Goal: Task Accomplishment & Management: Complete application form

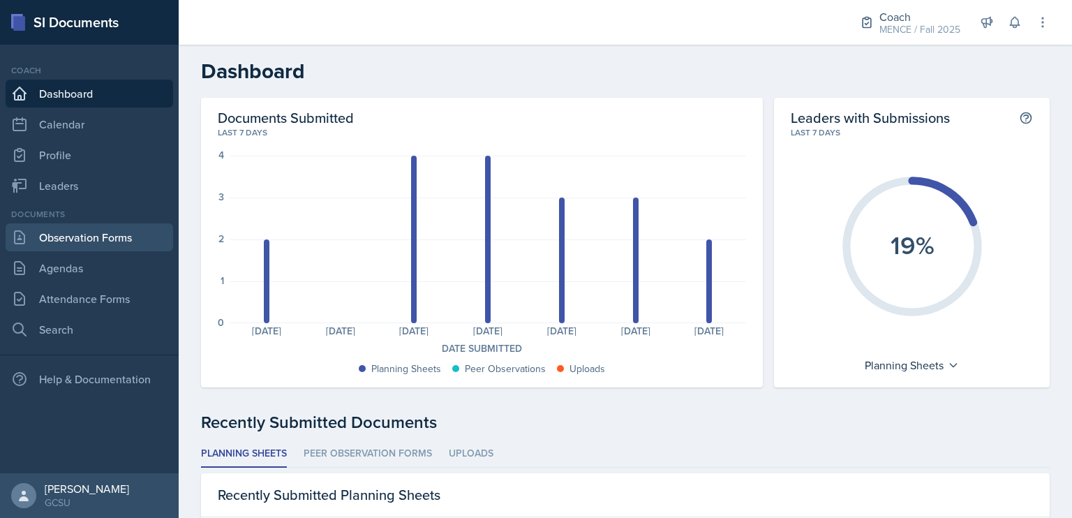
click at [50, 242] on link "Observation Forms" at bounding box center [90, 237] width 168 height 28
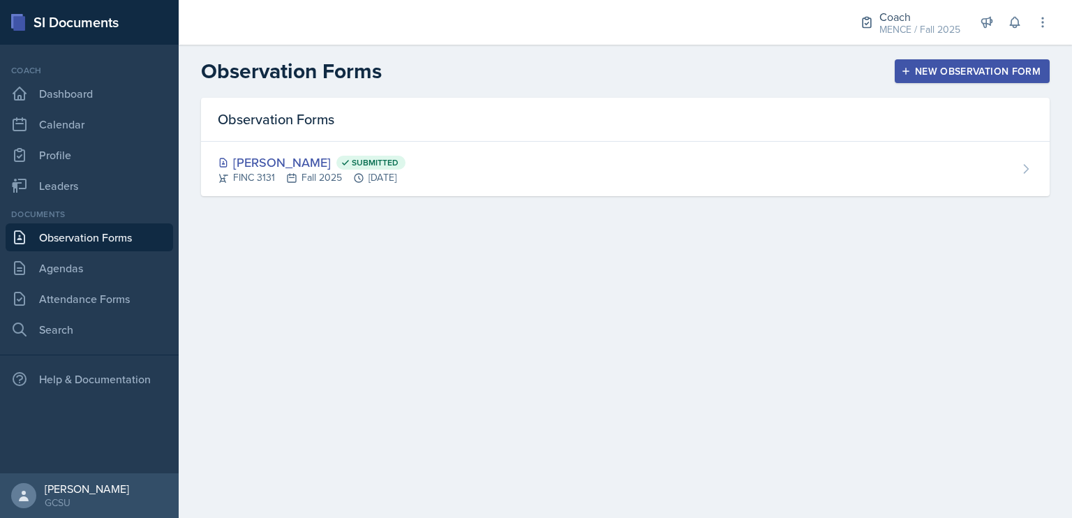
click at [966, 75] on div "New Observation Form" at bounding box center [972, 71] width 137 height 11
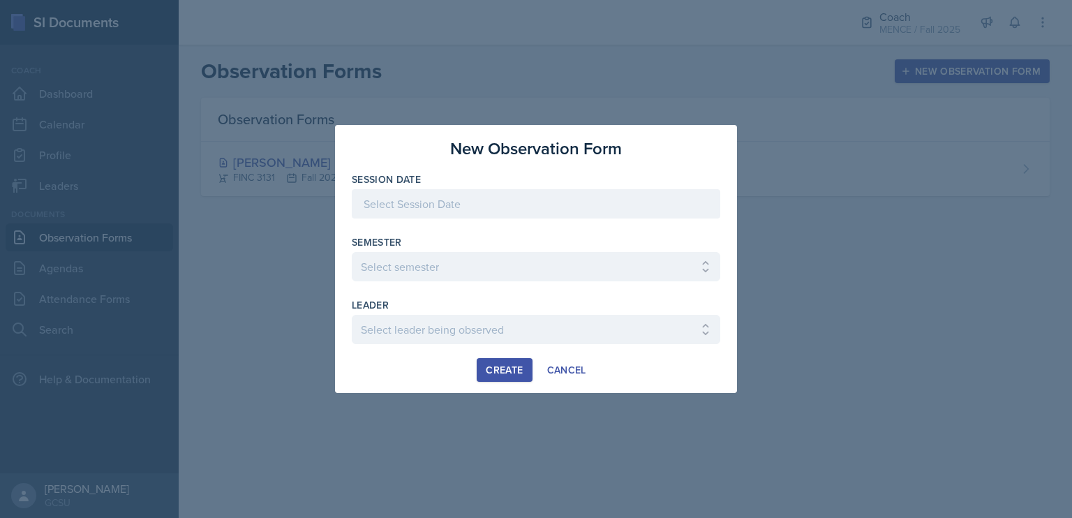
click at [496, 200] on div at bounding box center [536, 203] width 369 height 29
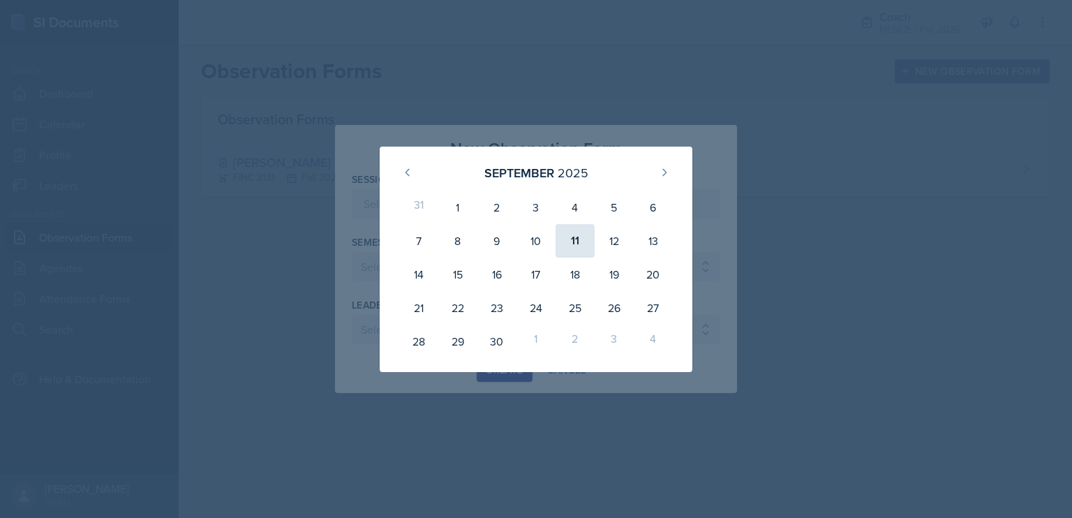
click at [577, 239] on div "11" at bounding box center [575, 241] width 39 height 34
type input "[DATE]"
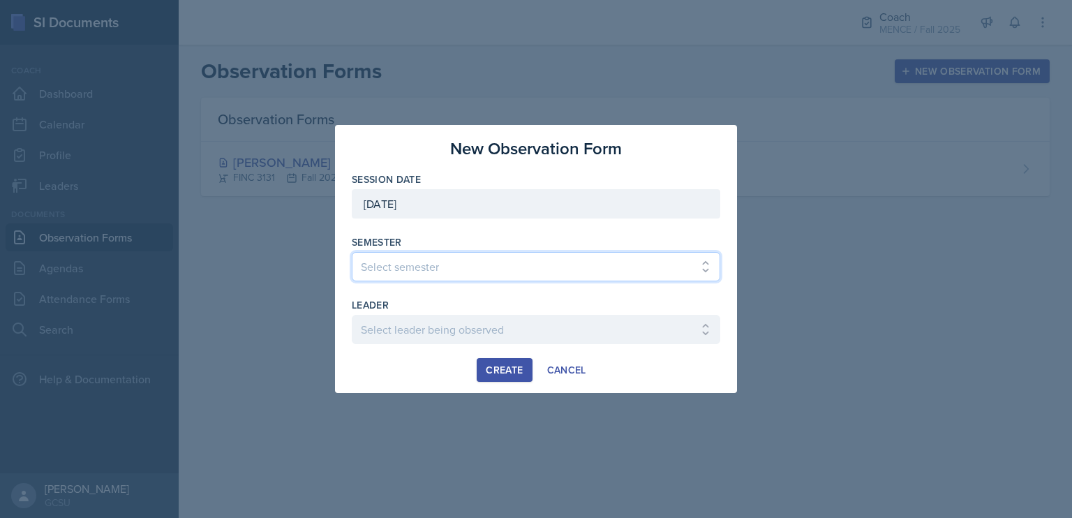
click at [579, 271] on select "Select semester All Spring 2020 Fall 2023 Spring 2019 Spring 2018 Fall 2017 Spr…" at bounding box center [536, 266] width 369 height 29
select select "986fdc3e-2246-4ffd-9cb8-78666de4ebed"
click at [352, 252] on select "Select semester All Spring 2020 Fall 2023 Spring 2019 Spring 2018 Fall 2017 Spr…" at bounding box center [536, 266] width 369 height 29
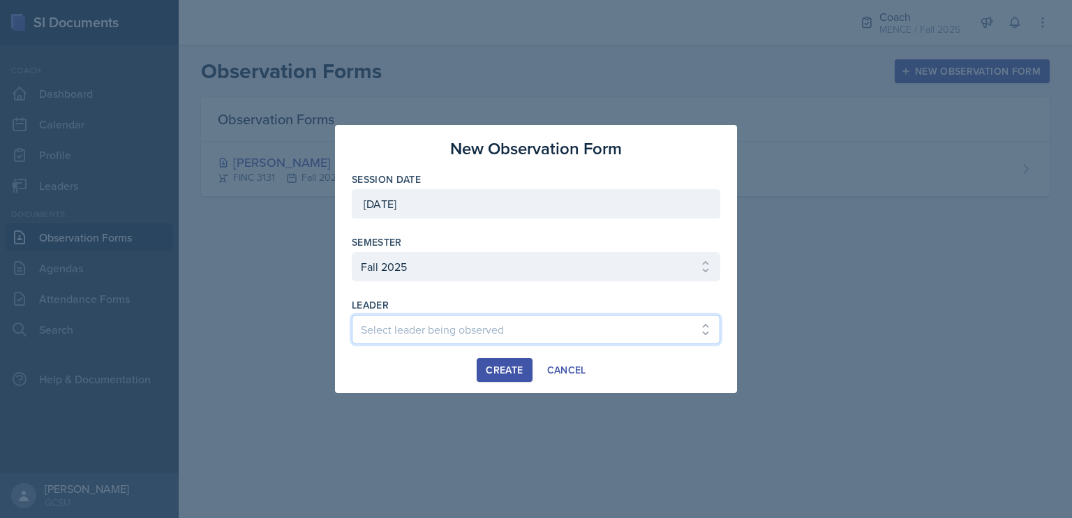
click at [549, 341] on select "Select leader being observed Abigail Bosse Joseph / CHEM 1211 / BECK Abigail To…" at bounding box center [536, 329] width 369 height 29
select select "576dfae4-e494-462e-be6c-f9d8e94889ef"
click at [352, 315] on select "Select leader being observed Abigail Bosse Joseph / CHEM 1211 / BECK Abigail To…" at bounding box center [536, 329] width 369 height 29
click at [510, 372] on div "Create" at bounding box center [504, 369] width 37 height 11
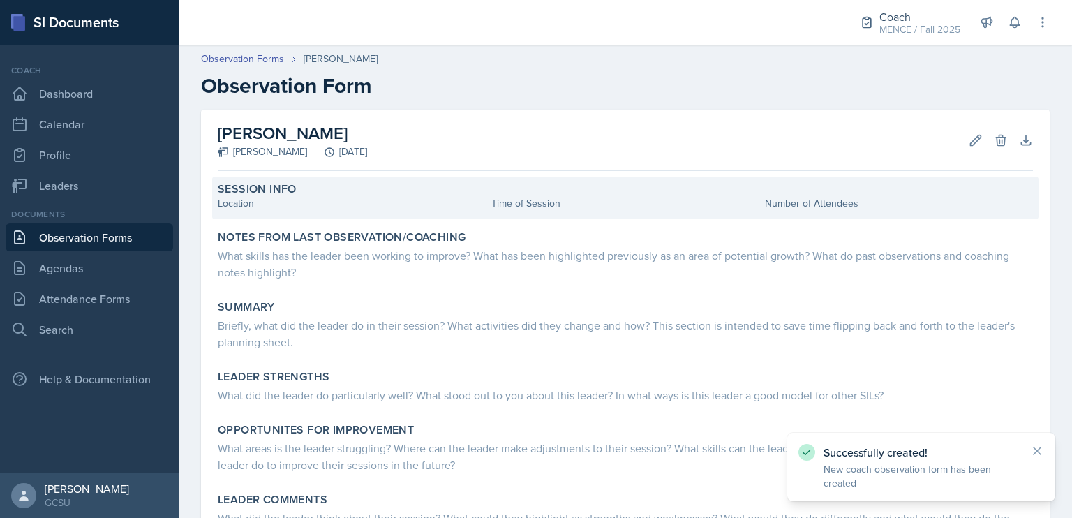
click at [299, 204] on div "Location" at bounding box center [352, 203] width 268 height 15
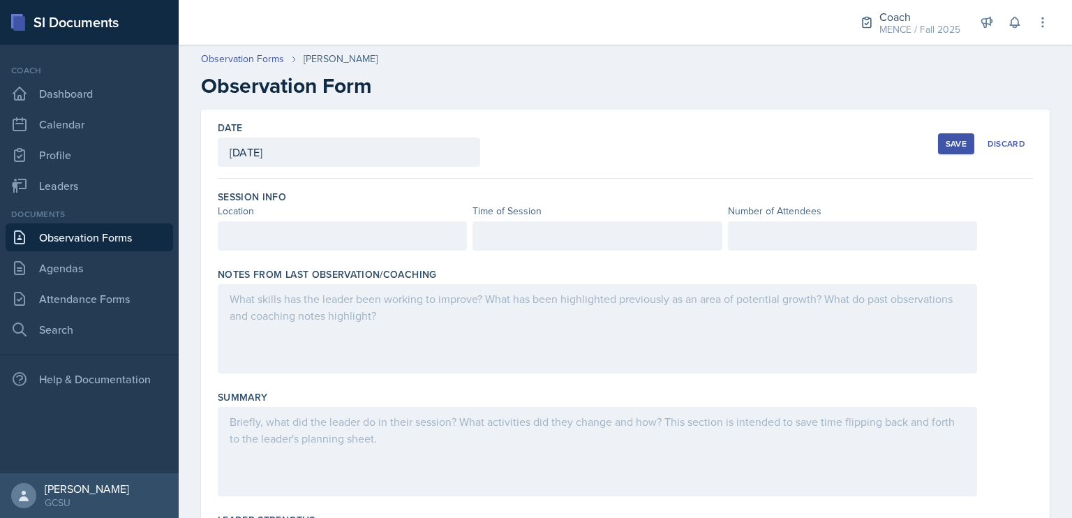
click at [299, 204] on div "Location" at bounding box center [342, 211] width 249 height 15
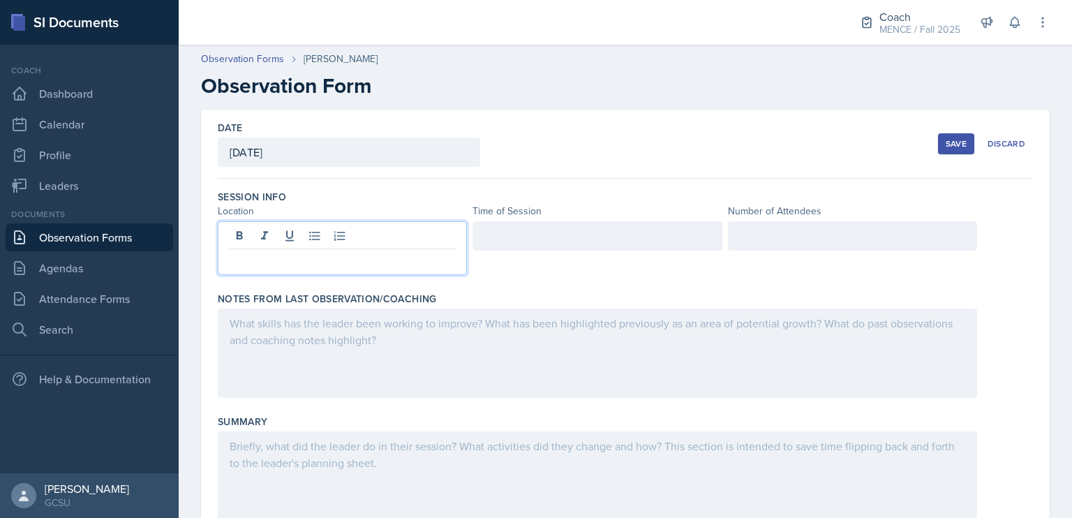
click at [316, 234] on div at bounding box center [342, 248] width 249 height 54
click at [529, 231] on div at bounding box center [597, 235] width 249 height 29
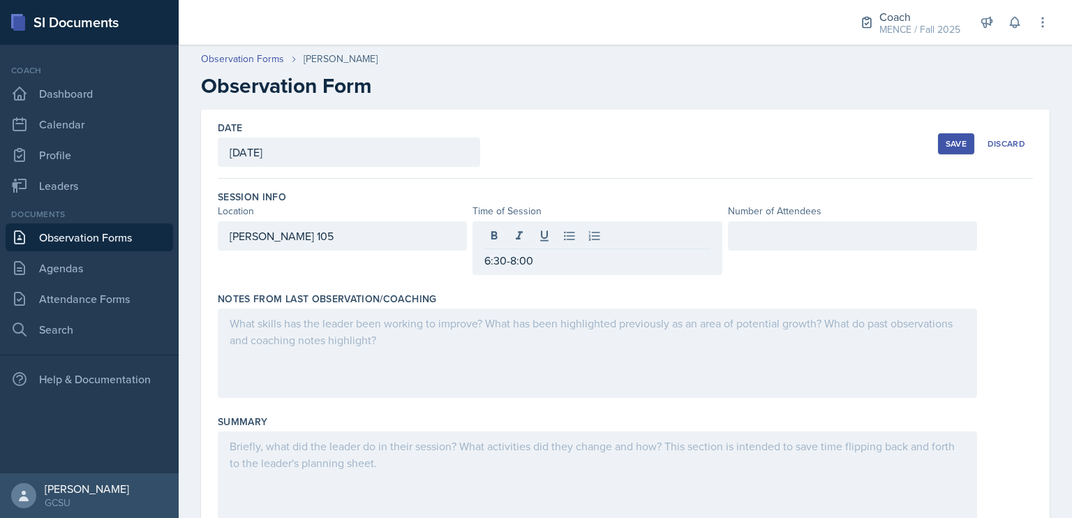
click at [786, 296] on div "Notes From Last Observation/Coaching" at bounding box center [626, 299] width 816 height 14
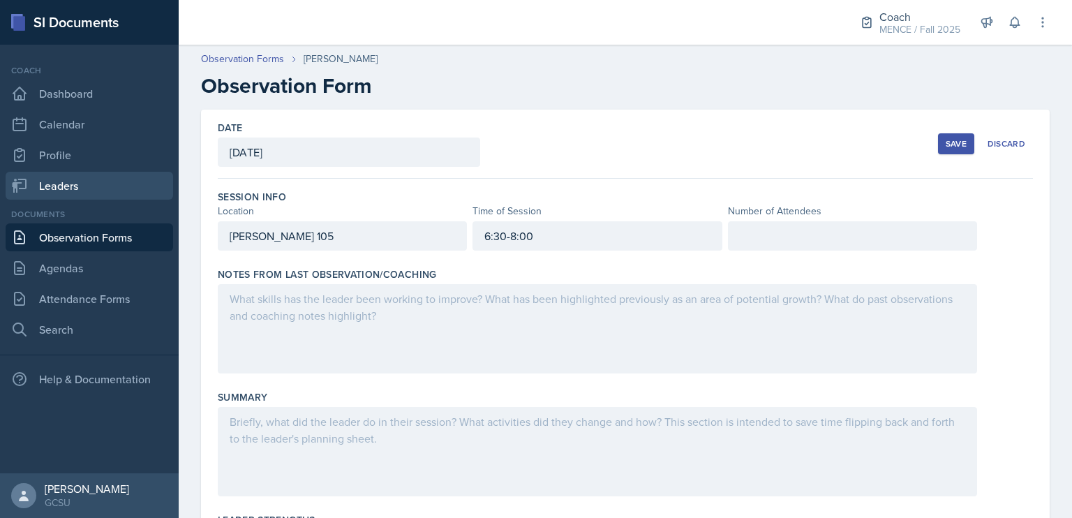
click at [73, 191] on link "Leaders" at bounding box center [90, 186] width 168 height 28
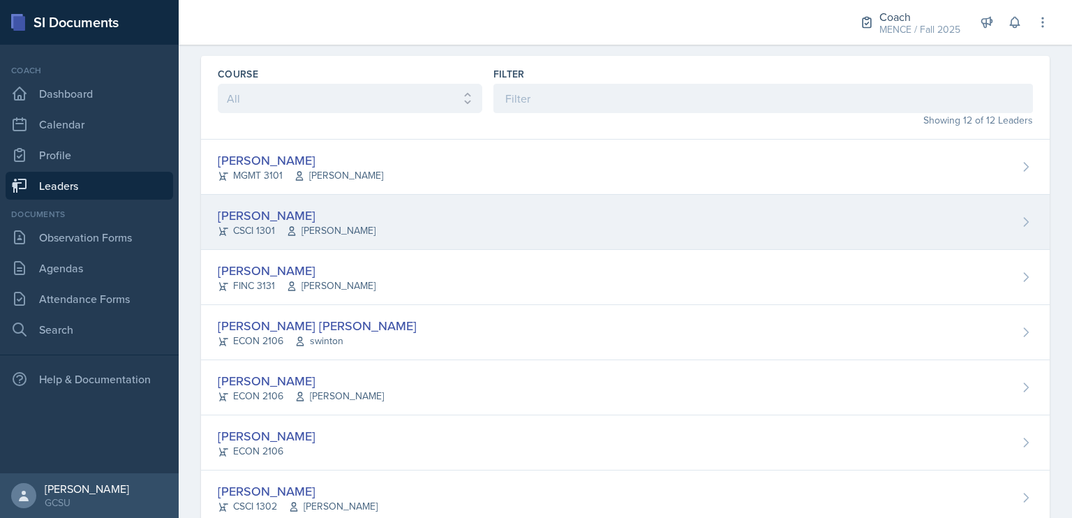
scroll to position [71, 0]
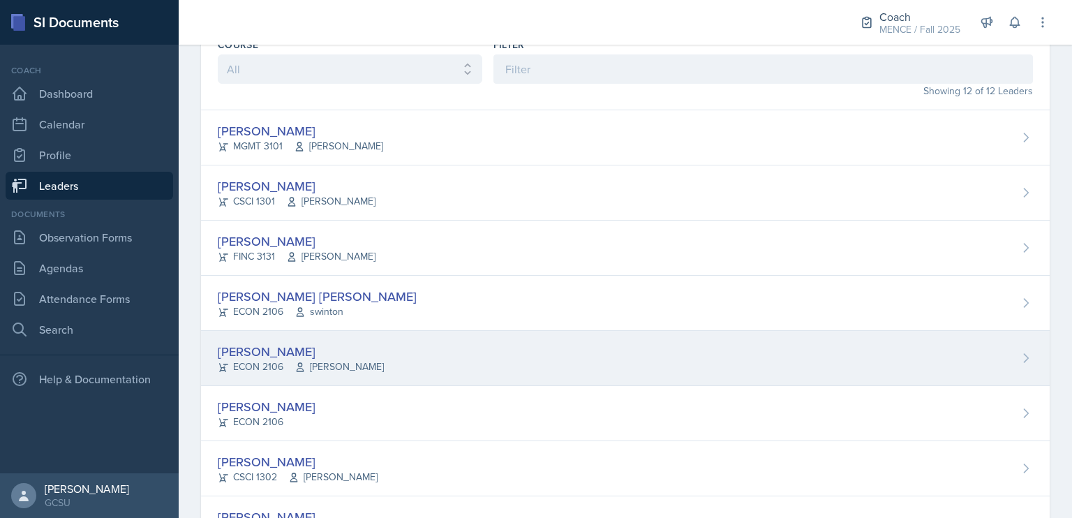
click at [300, 353] on div "[PERSON_NAME]" at bounding box center [301, 351] width 166 height 19
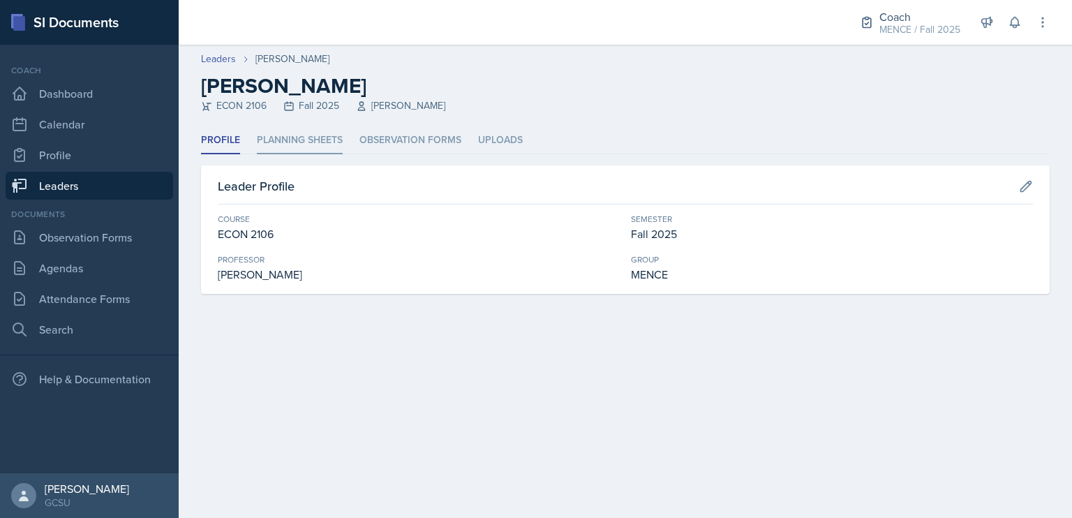
click at [299, 142] on li "Planning Sheets" at bounding box center [300, 140] width 86 height 27
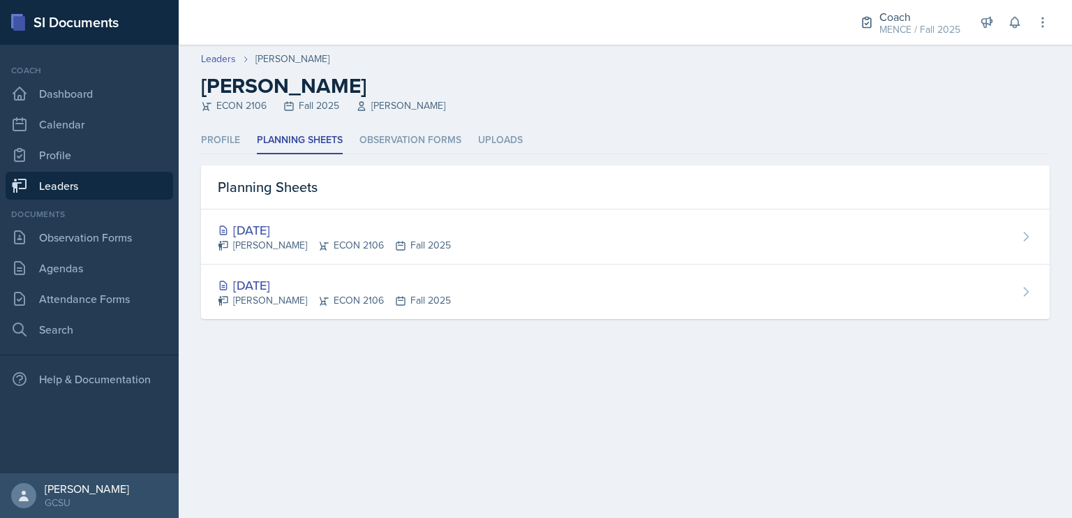
click at [404, 112] on div "ECON 2106 Fall 2025 Jessie Folk" at bounding box center [625, 105] width 849 height 15
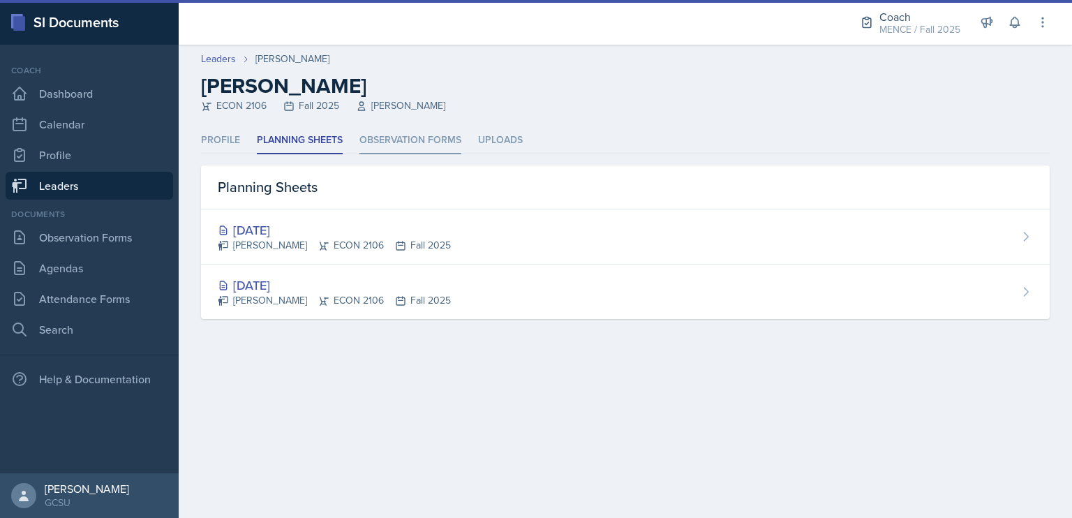
click at [417, 132] on li "Observation Forms" at bounding box center [411, 140] width 102 height 27
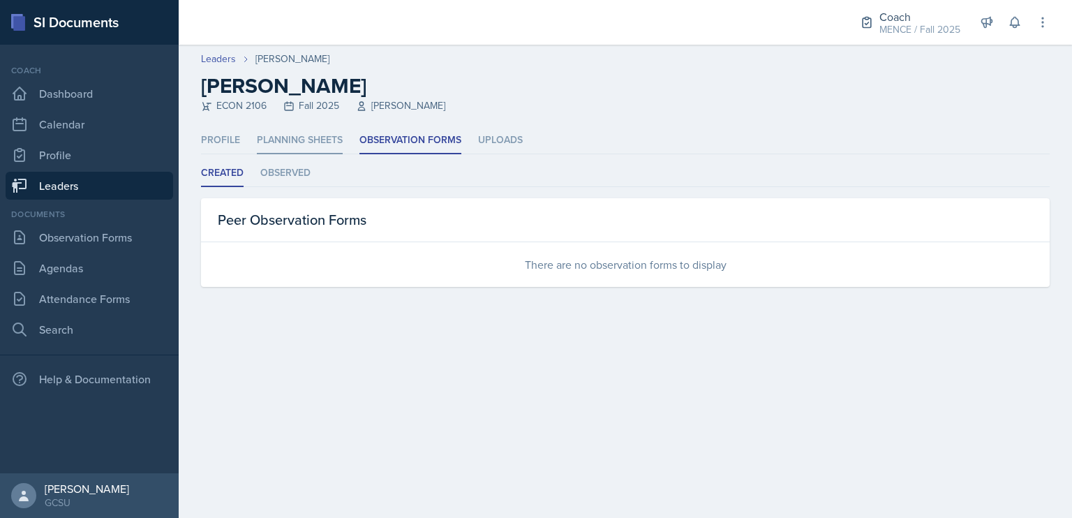
click at [311, 133] on li "Planning Sheets" at bounding box center [300, 140] width 86 height 27
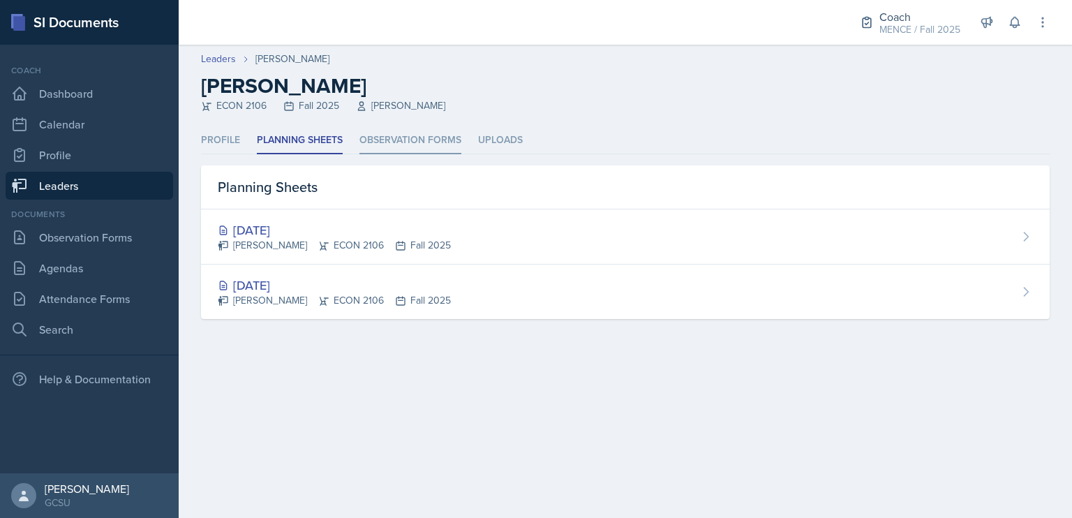
click at [430, 147] on li "Observation Forms" at bounding box center [411, 140] width 102 height 27
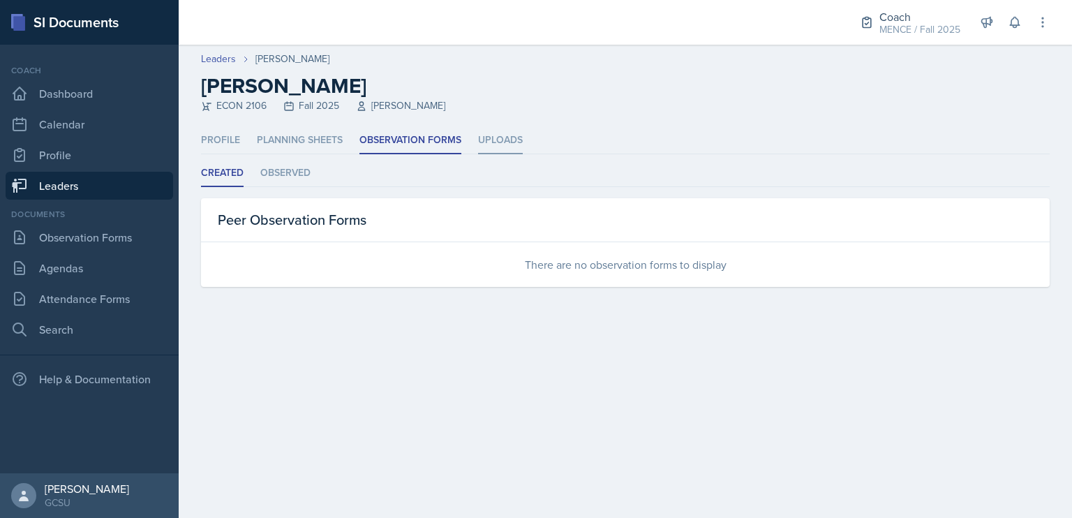
click at [489, 134] on li "Uploads" at bounding box center [500, 140] width 45 height 27
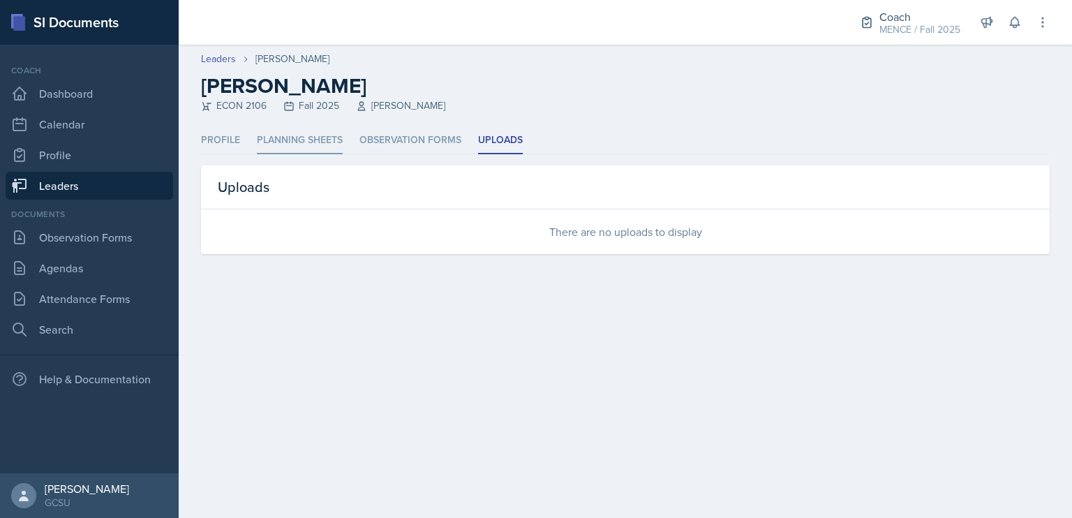
click at [332, 149] on li "Planning Sheets" at bounding box center [300, 140] width 86 height 27
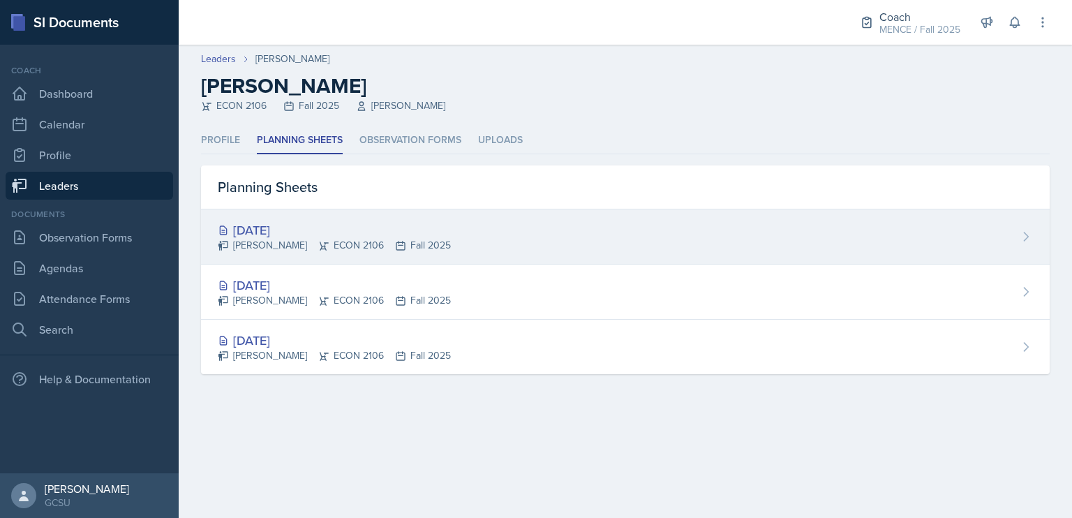
click at [628, 234] on div "[DATE] [PERSON_NAME] ECON 2106 Fall 2025" at bounding box center [625, 236] width 849 height 55
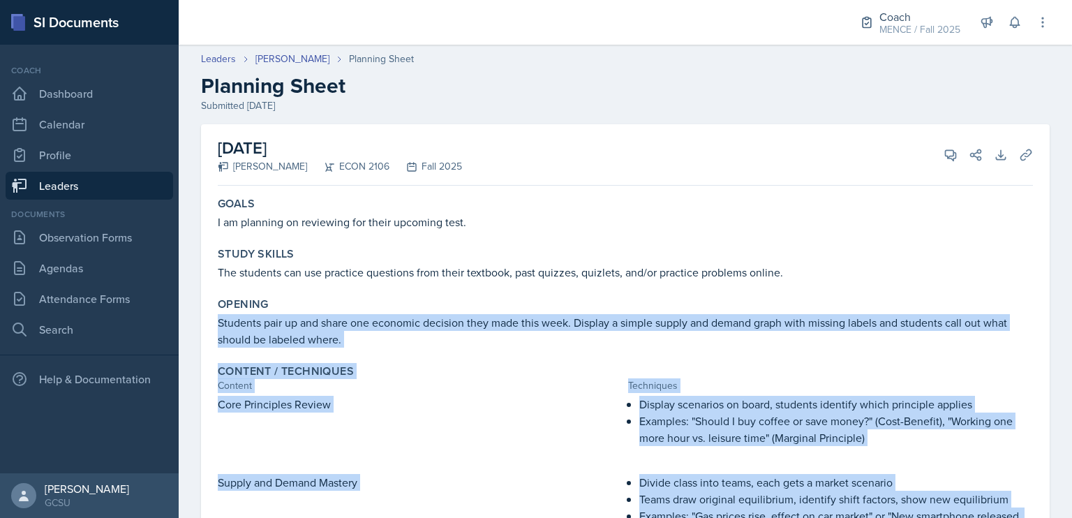
drag, startPoint x: 511, startPoint y: 478, endPoint x: 220, endPoint y: 320, distance: 331.5
click at [220, 320] on div "Goals I am planning on reviewing for their upcoming test. Study Skills The stud…" at bounding box center [626, 512] width 816 height 643
copy div "Students pair up and share one economic decision they made this week. Display a…"
click at [64, 239] on link "Observation Forms" at bounding box center [90, 237] width 168 height 28
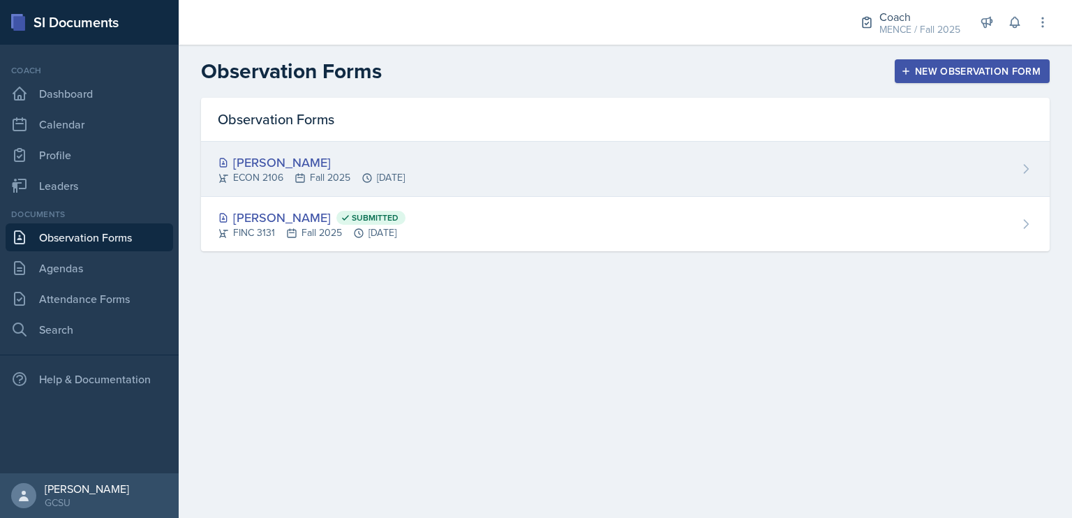
click at [271, 157] on div "[PERSON_NAME]" at bounding box center [311, 162] width 187 height 19
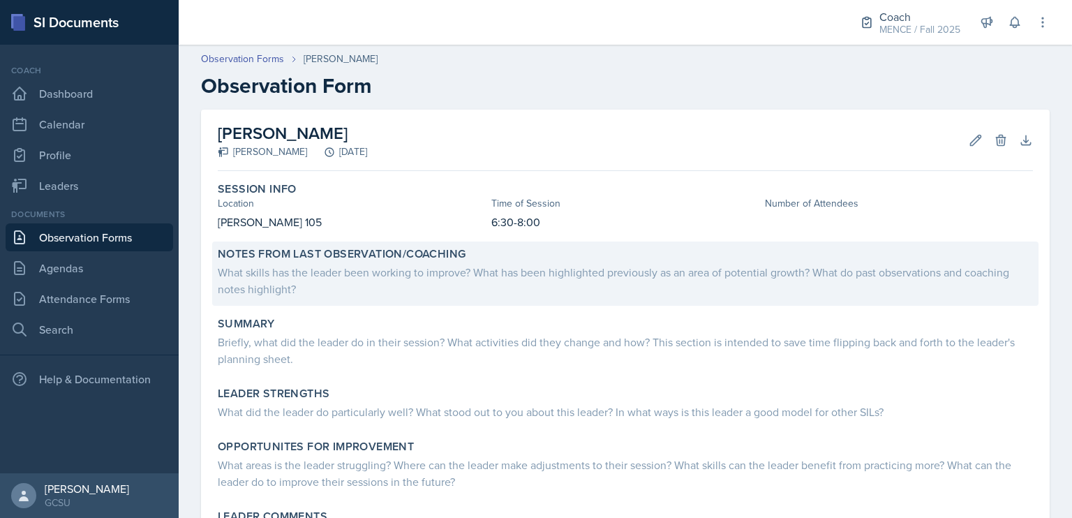
click at [411, 277] on div "What skills has the leader been working to improve? What has been highlighted p…" at bounding box center [626, 281] width 816 height 34
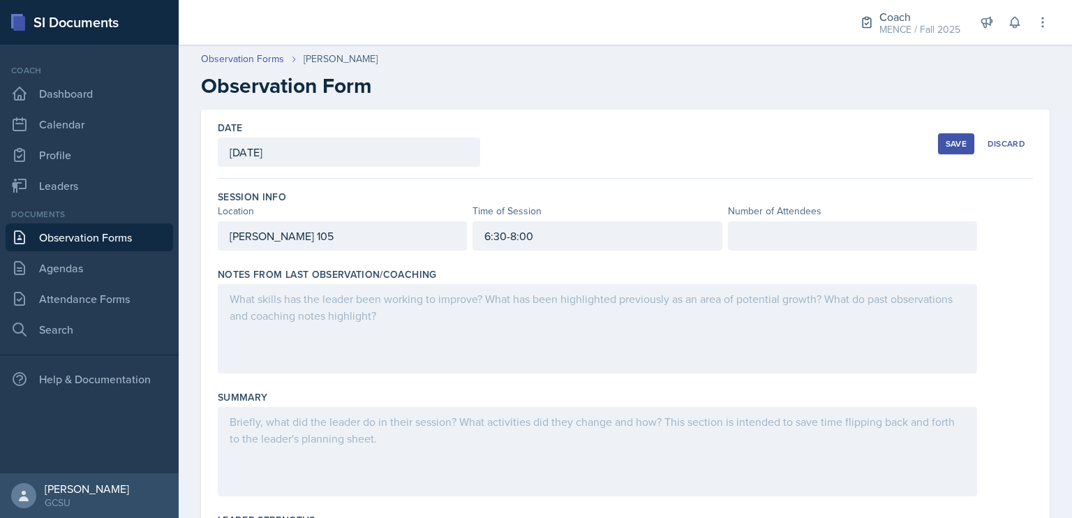
click at [416, 315] on div at bounding box center [598, 328] width 760 height 89
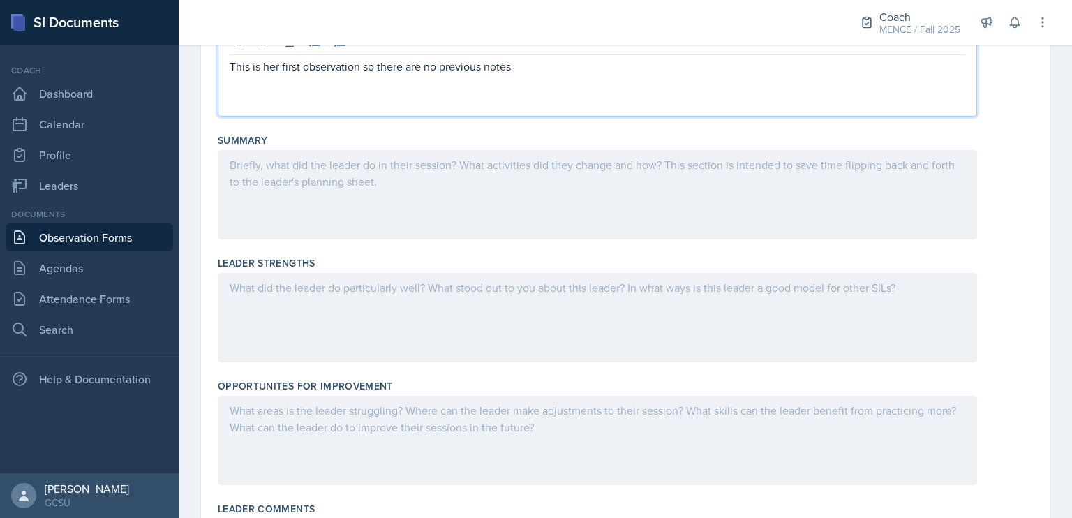
scroll to position [258, 0]
click at [390, 191] on div at bounding box center [598, 193] width 760 height 89
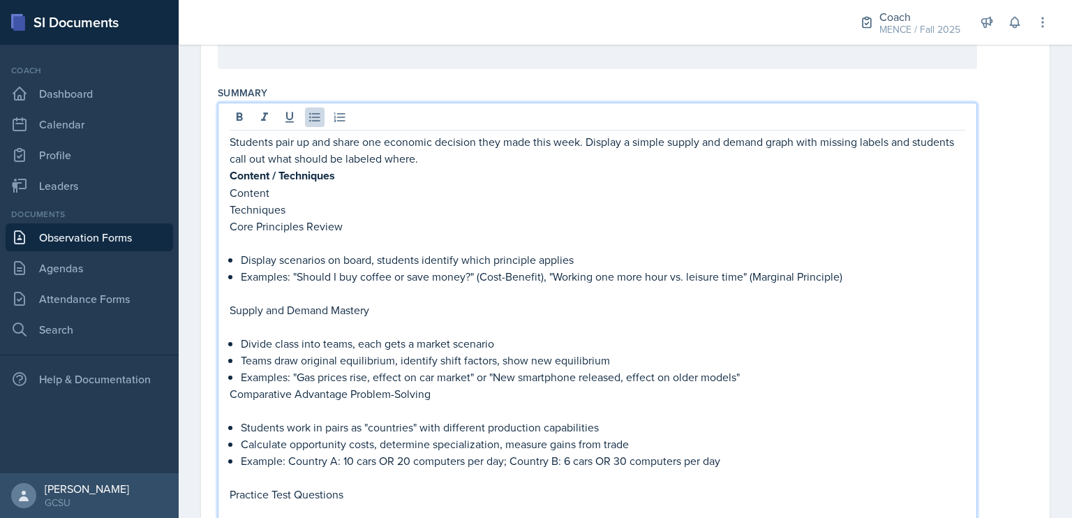
scroll to position [317, 0]
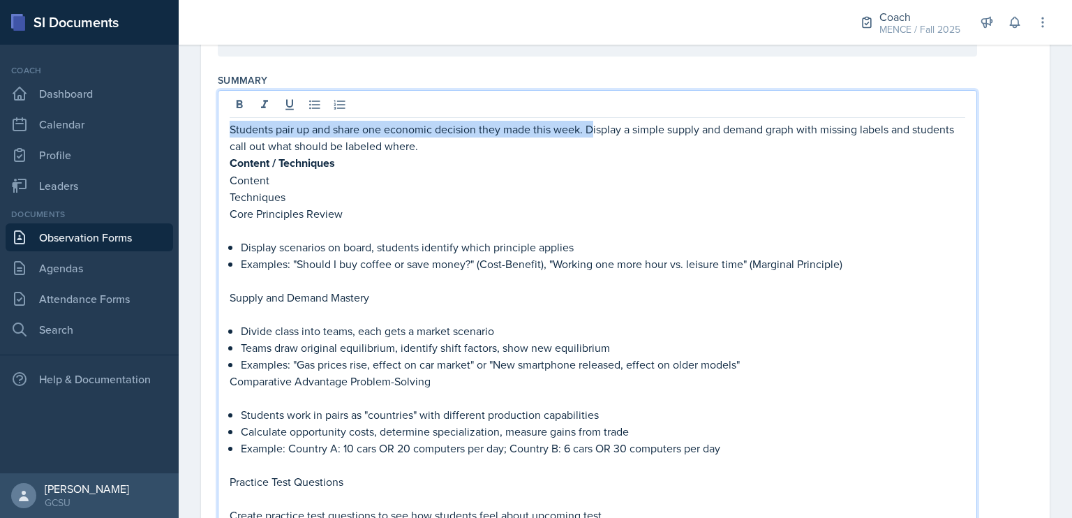
drag, startPoint x: 592, startPoint y: 131, endPoint x: 214, endPoint y: 104, distance: 379.4
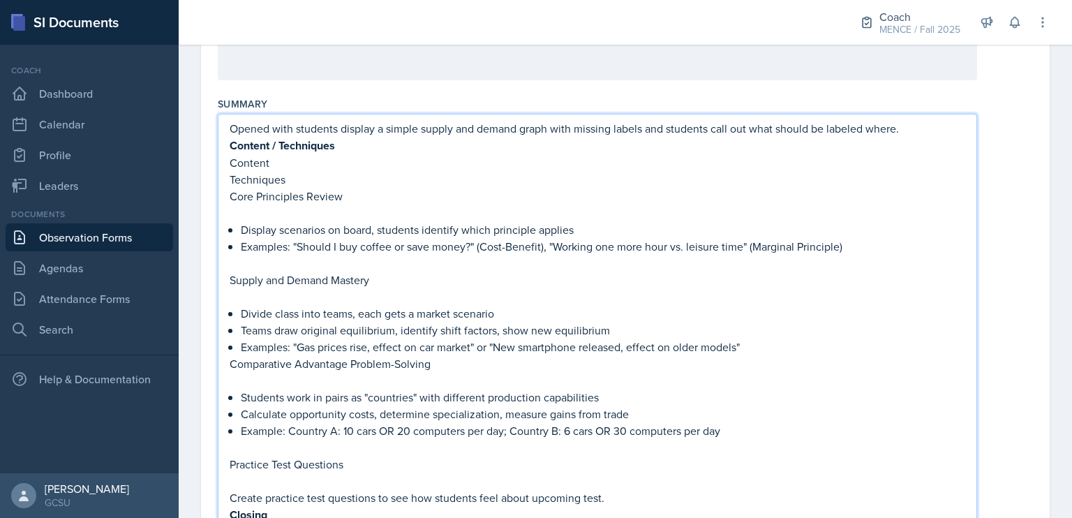
click at [374, 132] on p "Opened with students display a simple supply and demand graph with missing labe…" at bounding box center [598, 128] width 736 height 17
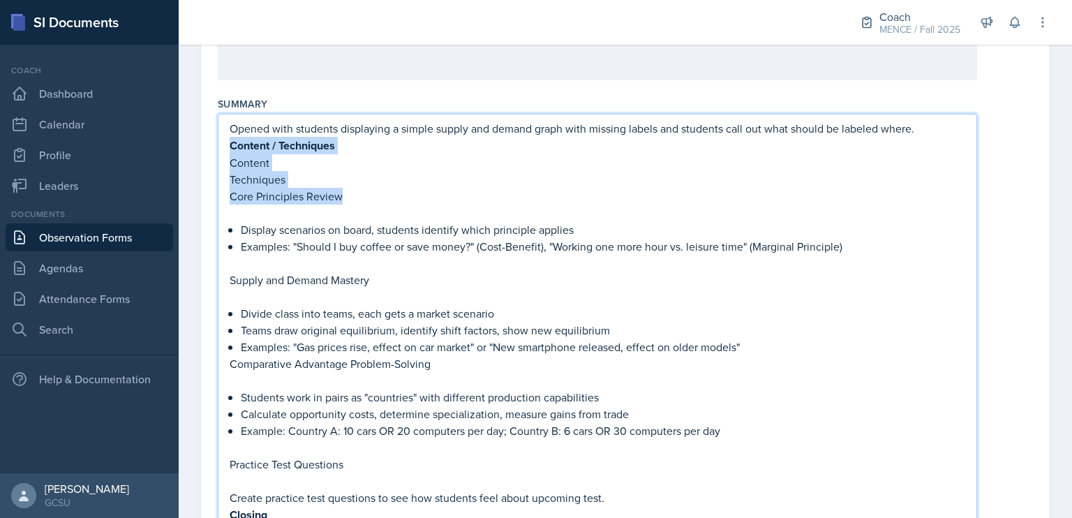
drag, startPoint x: 373, startPoint y: 194, endPoint x: 220, endPoint y: 146, distance: 160.3
click at [220, 146] on div "Opened with students displaying a simple supply and demand graph with missing l…" at bounding box center [598, 355] width 760 height 483
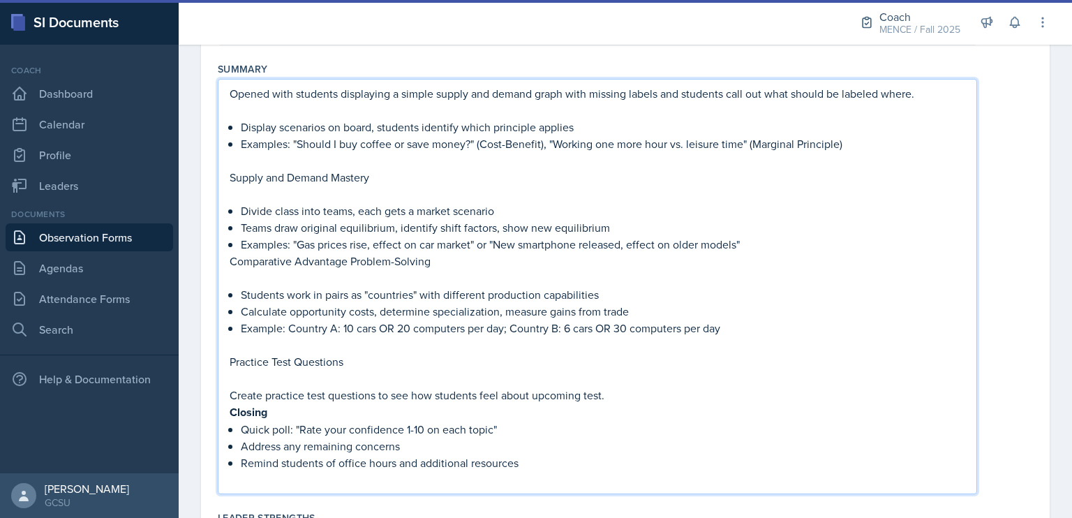
scroll to position [331, 0]
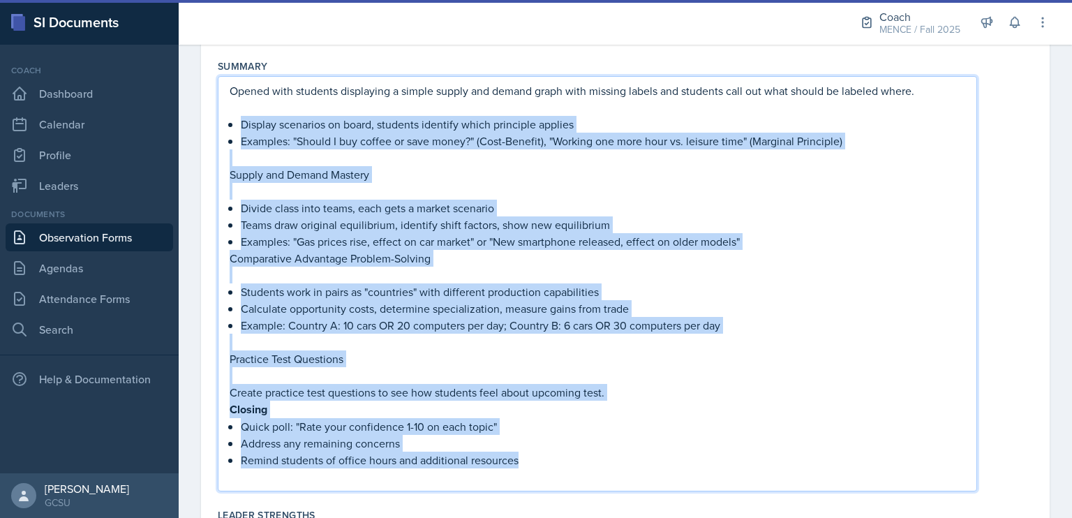
drag, startPoint x: 533, startPoint y: 462, endPoint x: 184, endPoint y: 125, distance: 484.4
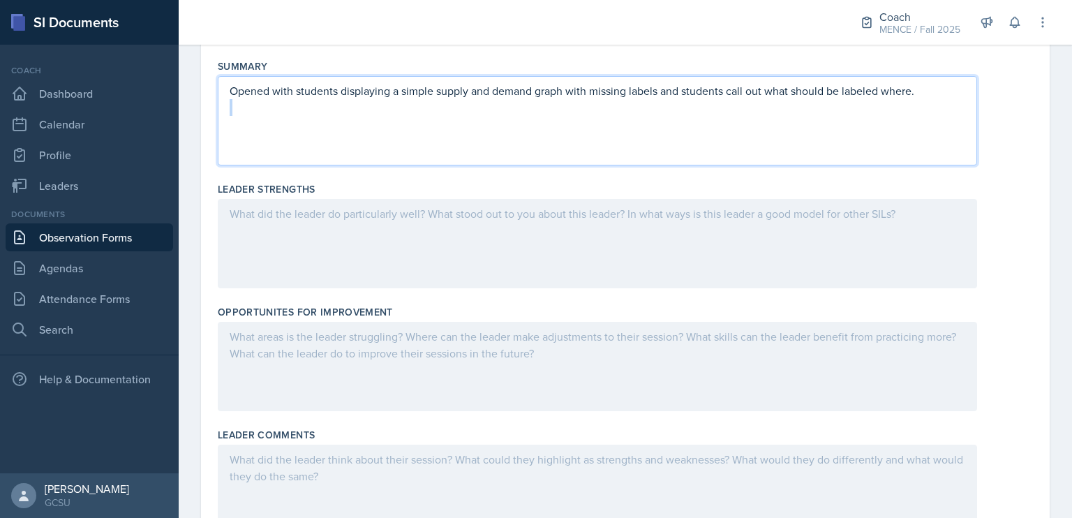
drag, startPoint x: 938, startPoint y: 94, endPoint x: 432, endPoint y: 142, distance: 507.8
click at [432, 142] on div "Opened with students displaying a simple supply and demand graph with missing l…" at bounding box center [598, 120] width 760 height 89
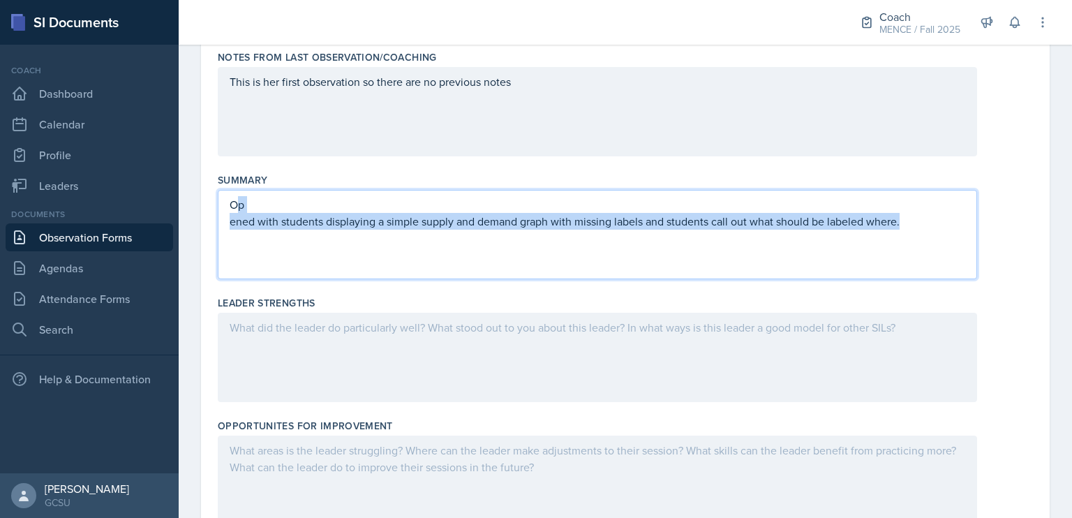
scroll to position [215, 0]
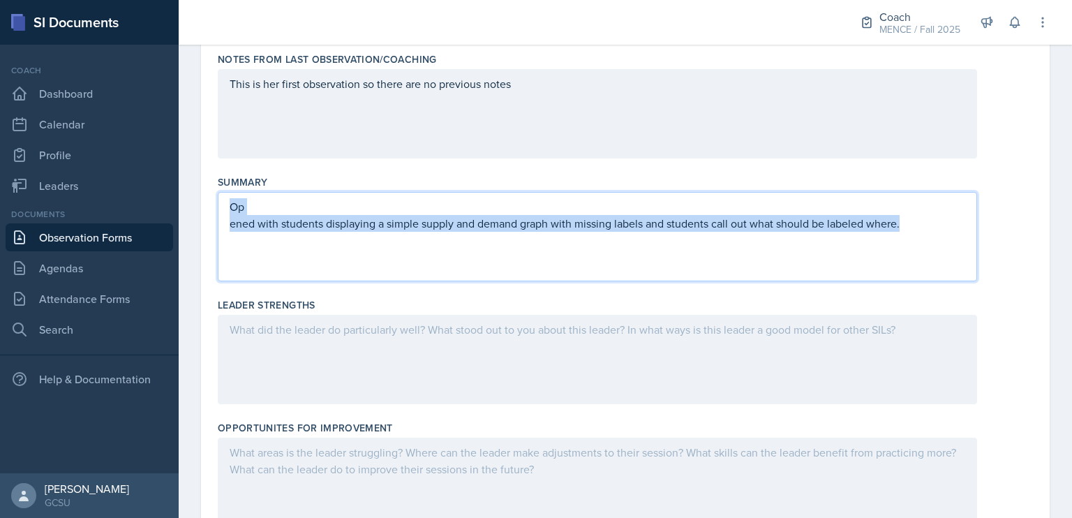
drag, startPoint x: 923, startPoint y: 105, endPoint x: 209, endPoint y: 202, distance: 720.2
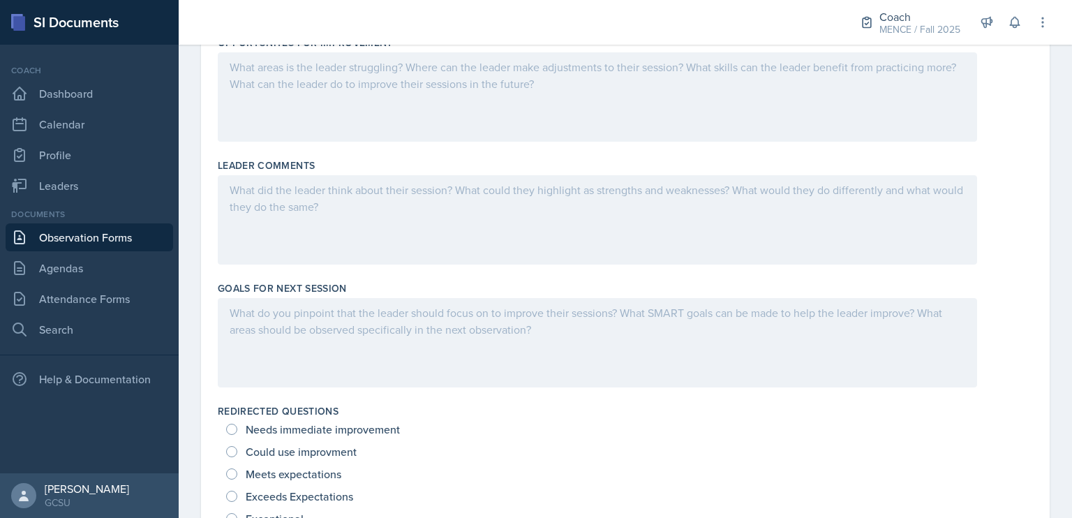
scroll to position [768, 0]
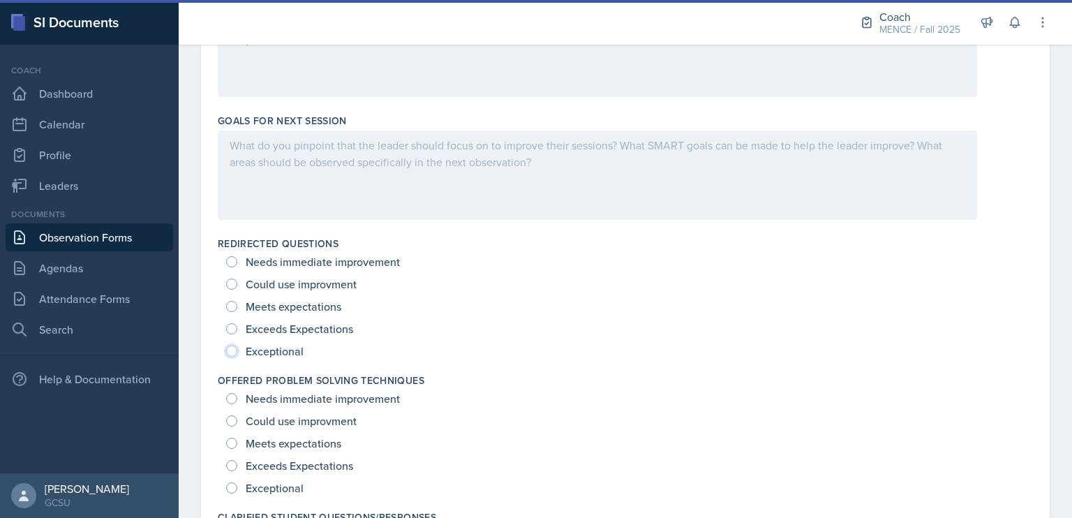
click at [234, 352] on input "Exceptional" at bounding box center [231, 351] width 11 height 11
radio input "true"
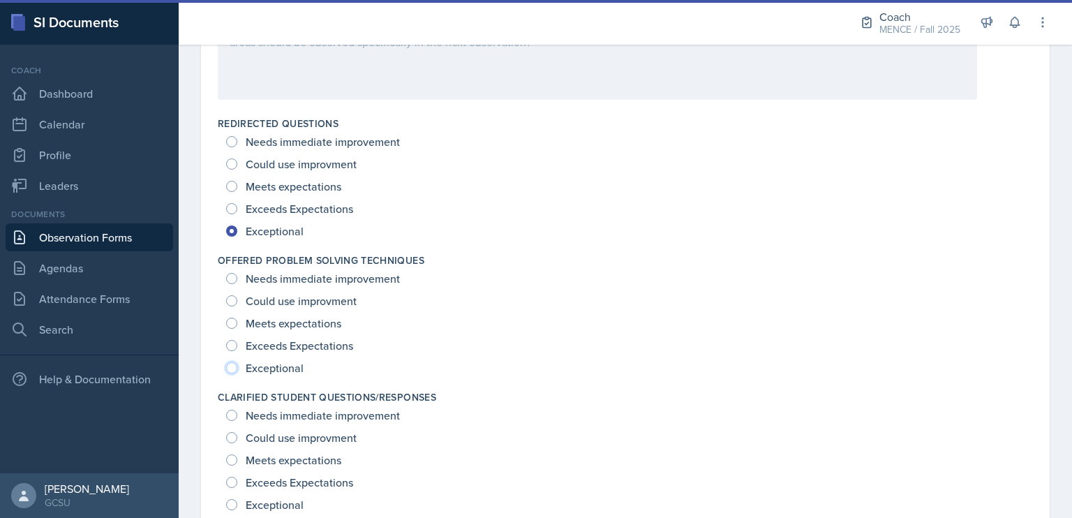
click at [233, 369] on input "Exceptional" at bounding box center [231, 367] width 11 height 11
radio input "true"
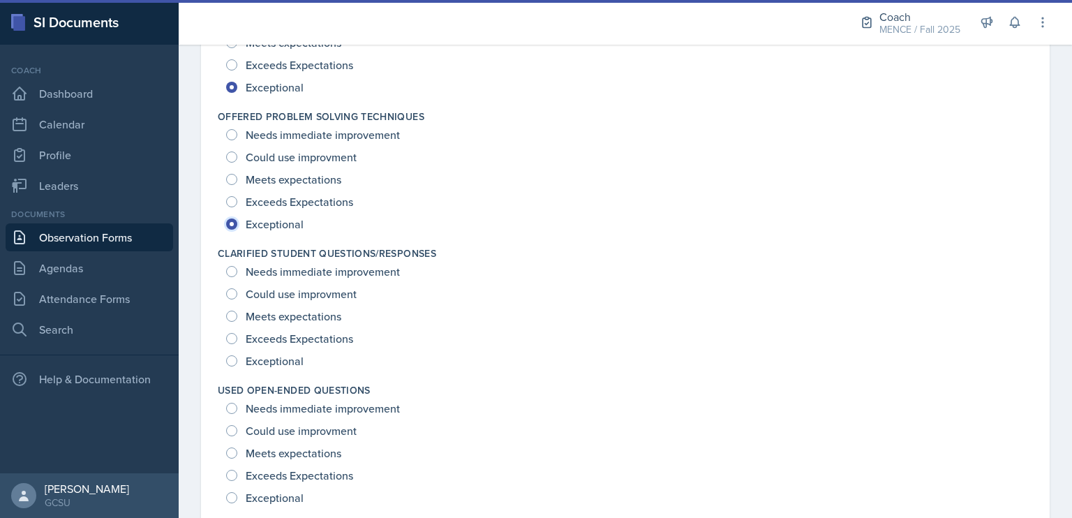
scroll to position [1033, 0]
click at [231, 354] on input "Exceptional" at bounding box center [231, 359] width 11 height 11
radio input "true"
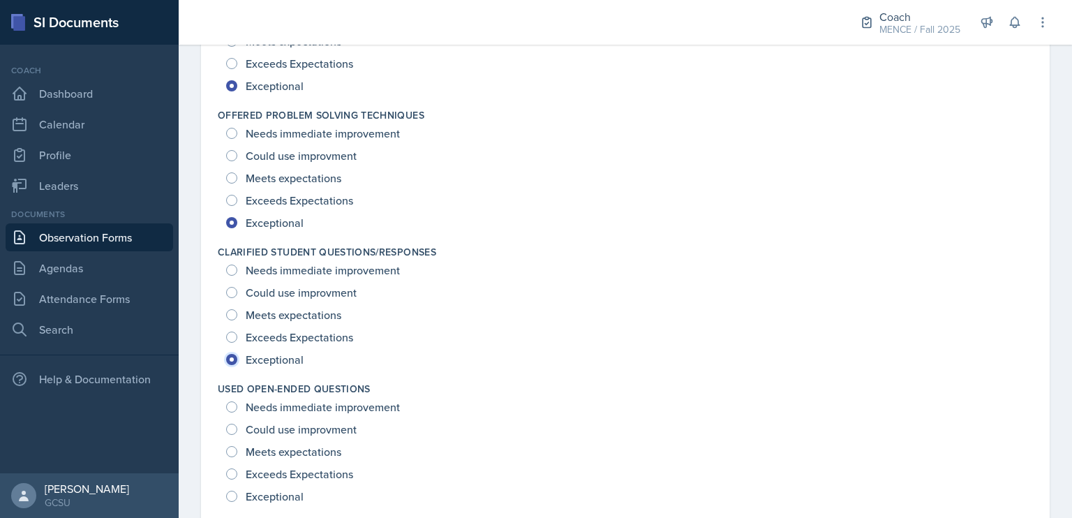
scroll to position [1269, 0]
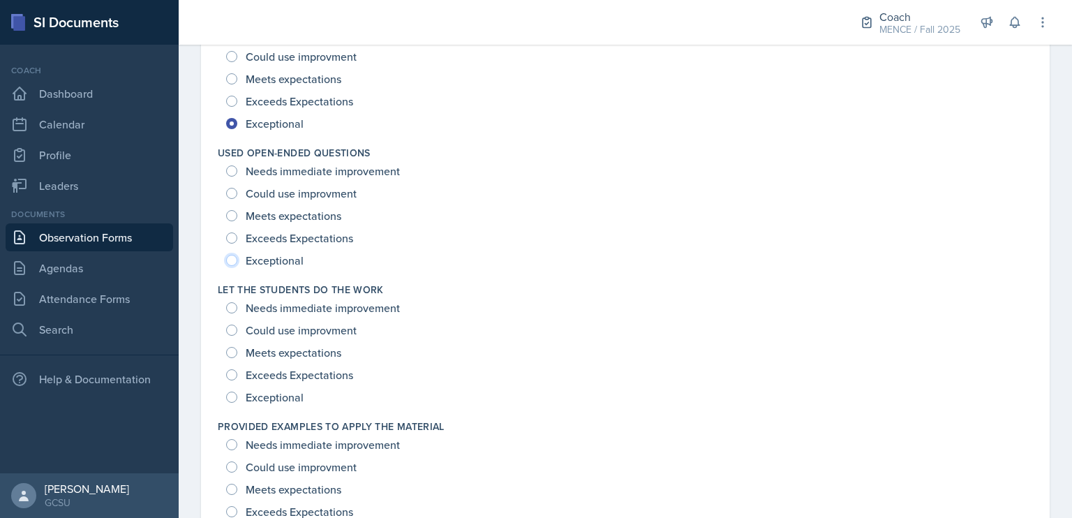
click at [229, 258] on input "Exceptional" at bounding box center [231, 260] width 11 height 11
radio input "true"
click at [228, 394] on input "Exceptional" at bounding box center [231, 397] width 11 height 11
radio input "true"
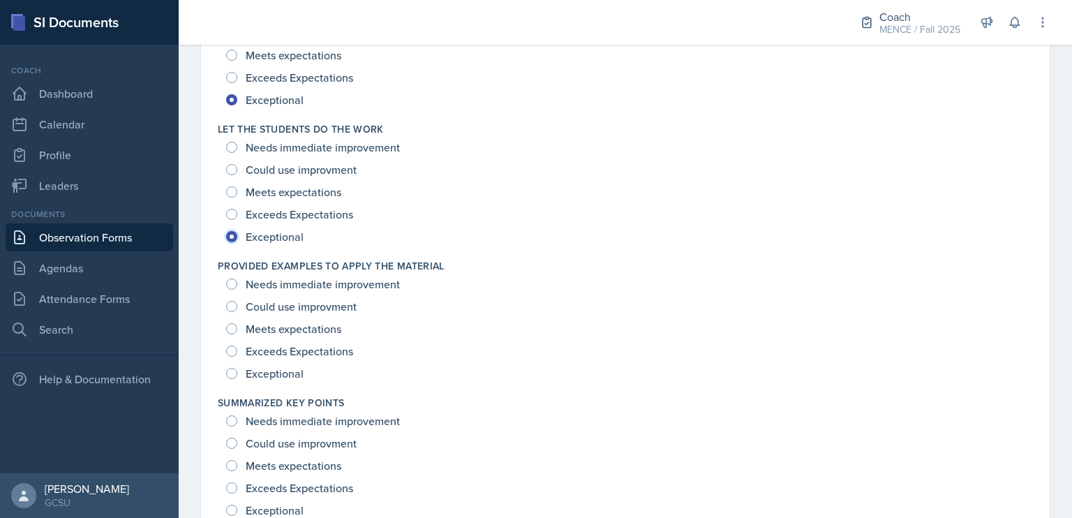
scroll to position [1466, 0]
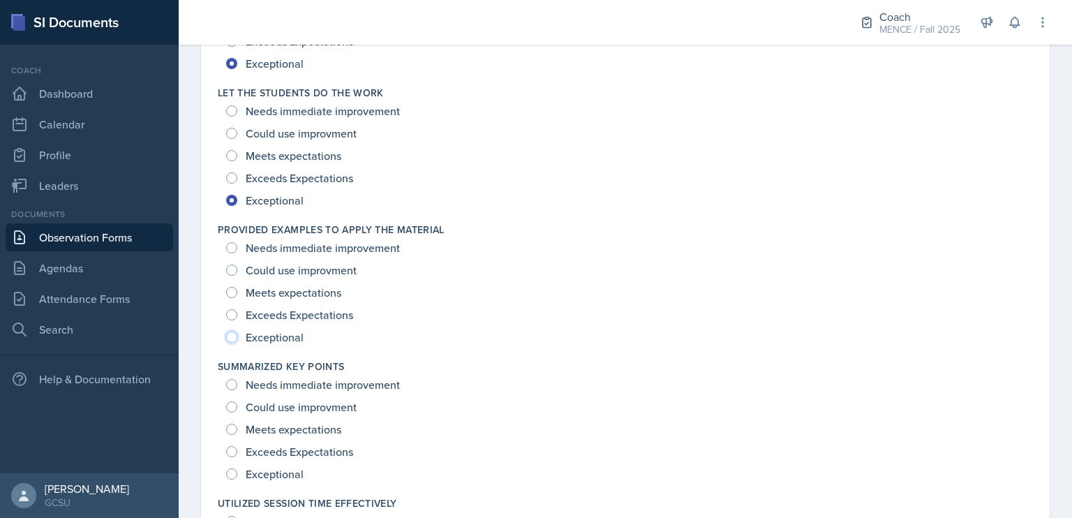
click at [232, 333] on input "Exceptional" at bounding box center [231, 337] width 11 height 11
radio input "true"
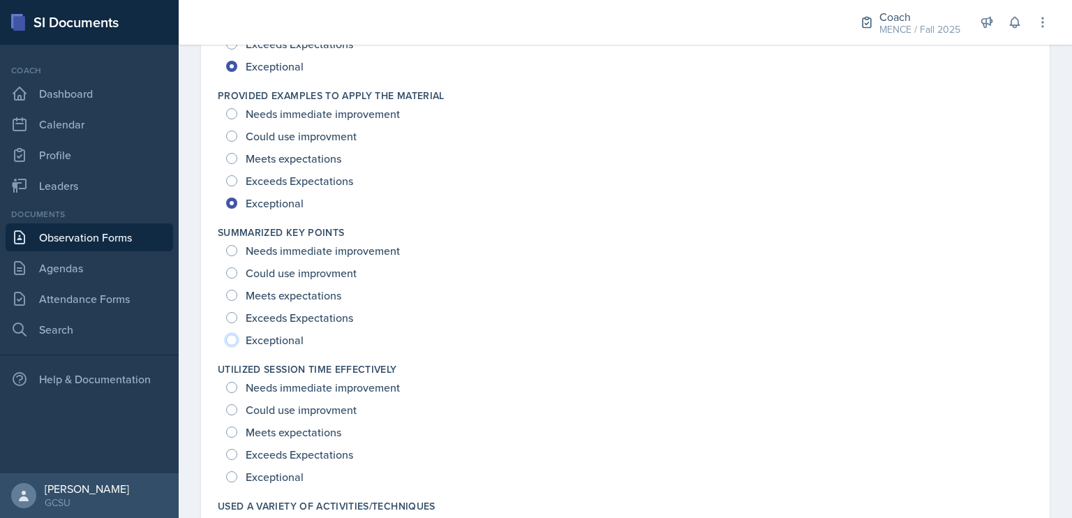
click at [232, 336] on input "Exceptional" at bounding box center [231, 339] width 11 height 11
radio input "true"
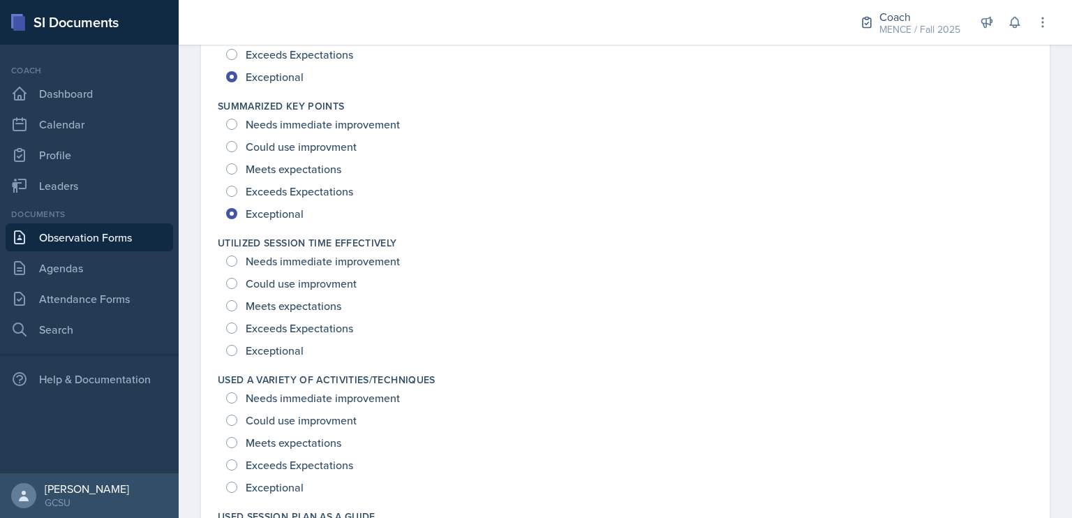
click at [244, 346] on div "Exceptional" at bounding box center [266, 350] width 80 height 22
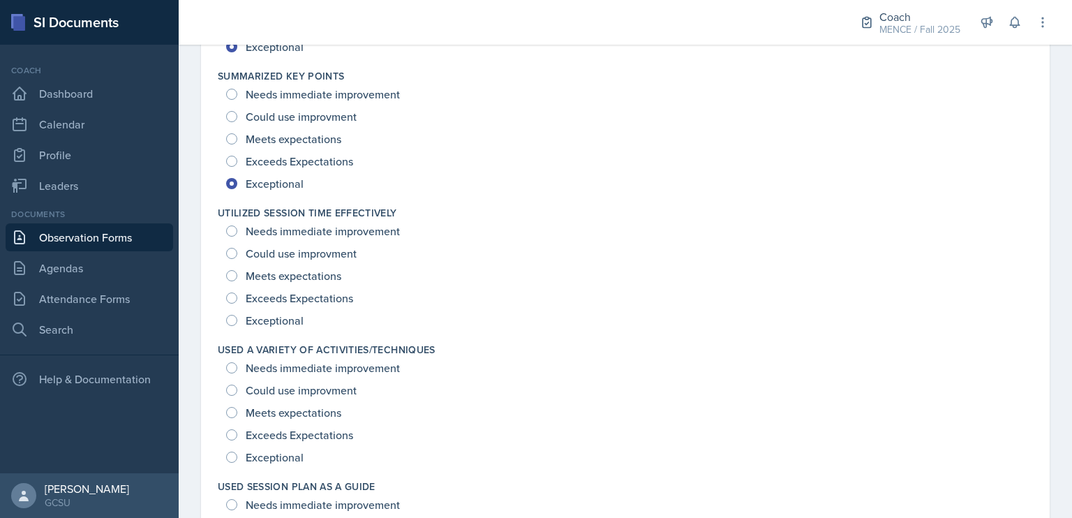
click at [225, 315] on div "Needs immediate improvement Could use improvment Meets expectations Exceeds Exp…" at bounding box center [626, 276] width 816 height 112
click at [229, 322] on input "Exceptional" at bounding box center [231, 320] width 11 height 11
radio input "true"
click at [232, 453] on input "Exceptional" at bounding box center [231, 457] width 11 height 11
radio input "true"
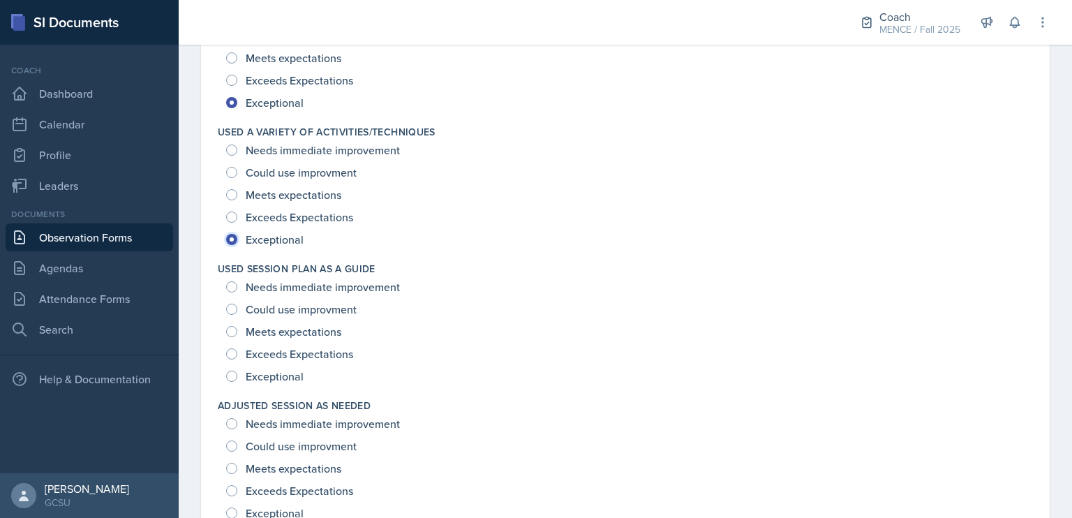
scroll to position [2019, 0]
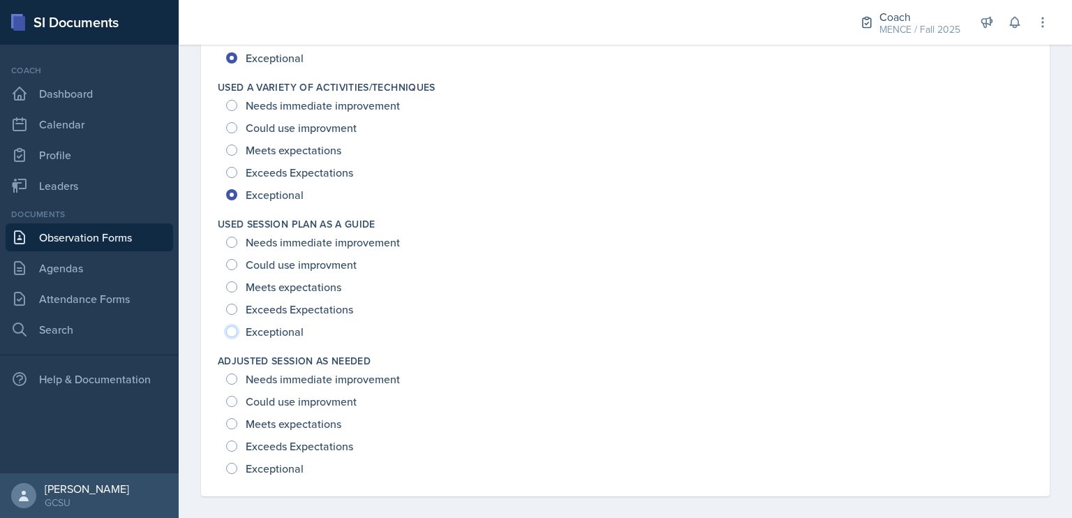
click at [230, 329] on input "Exceptional" at bounding box center [231, 331] width 11 height 11
radio input "true"
click at [233, 463] on input "Exceptional" at bounding box center [231, 468] width 11 height 11
radio input "true"
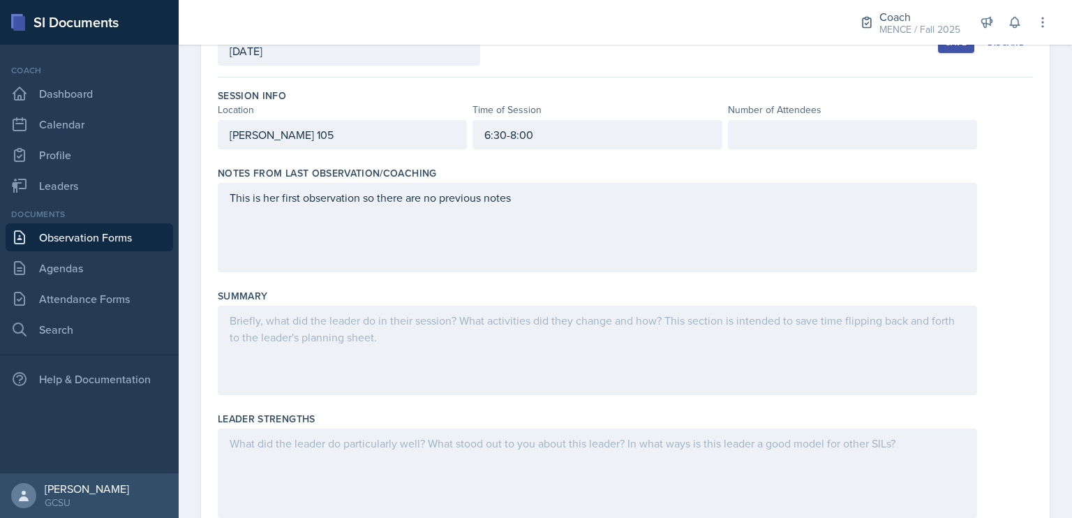
scroll to position [0, 0]
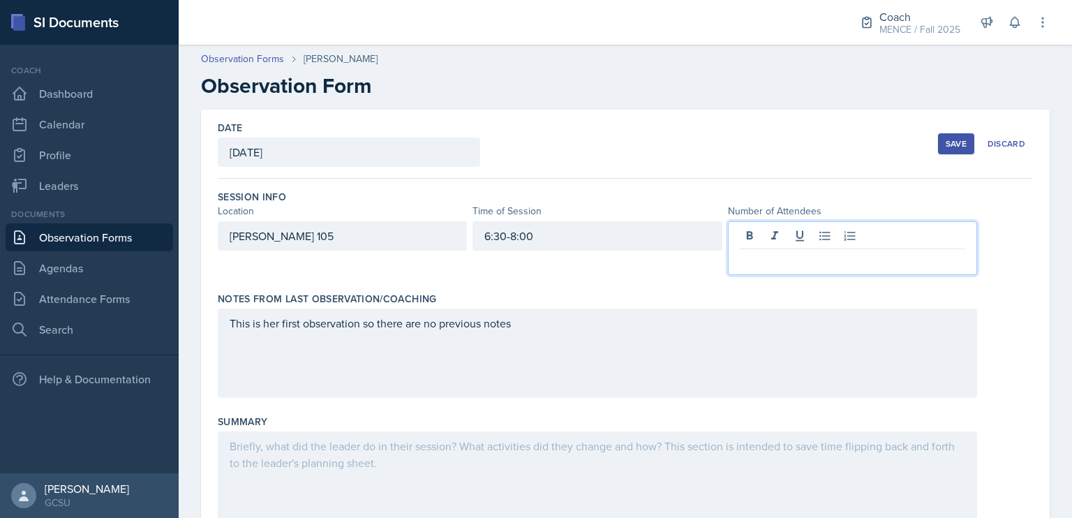
click at [841, 244] on div at bounding box center [852, 248] width 249 height 54
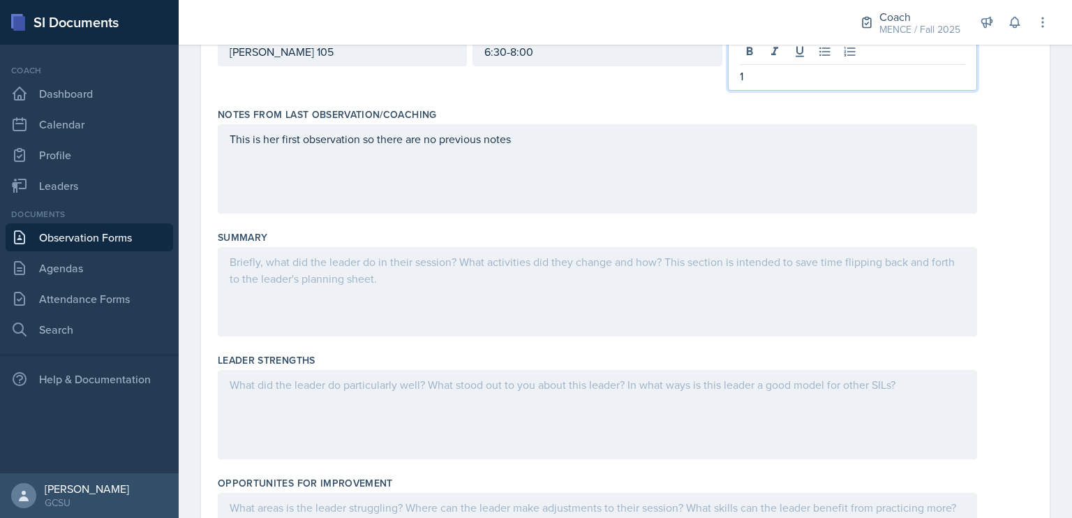
scroll to position [186, 0]
click at [789, 311] on div at bounding box center [598, 289] width 760 height 89
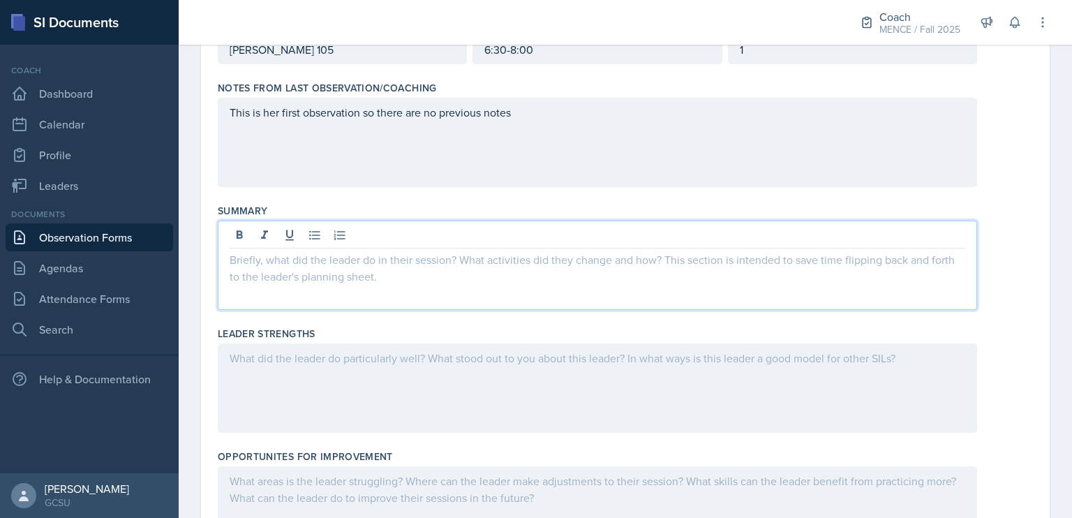
scroll to position [210, 0]
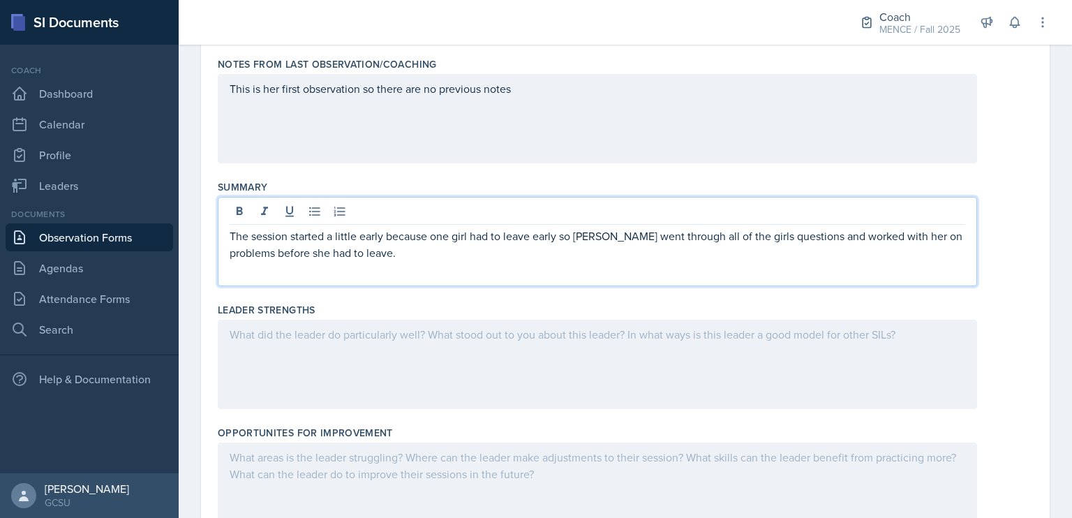
click at [679, 348] on div at bounding box center [598, 364] width 760 height 89
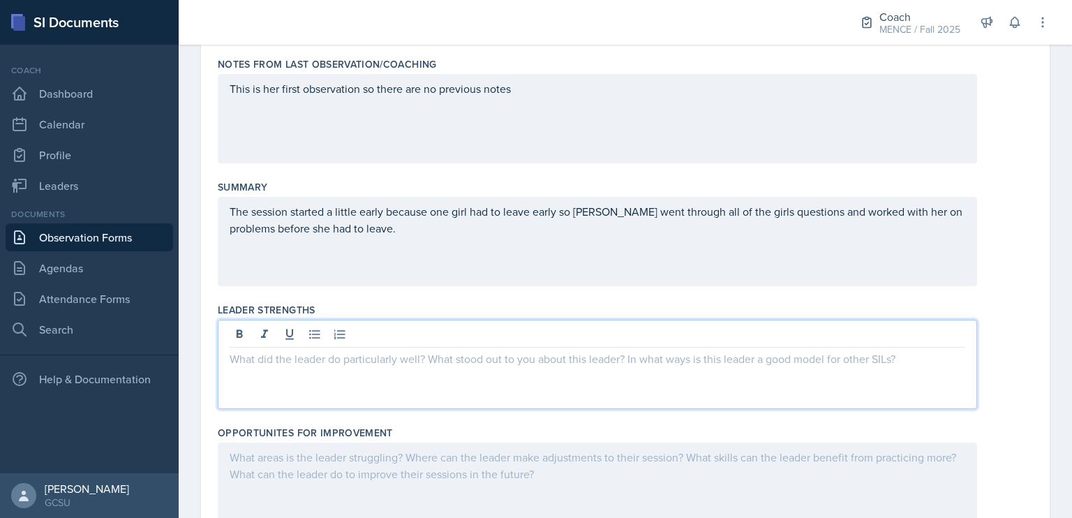
scroll to position [235, 0]
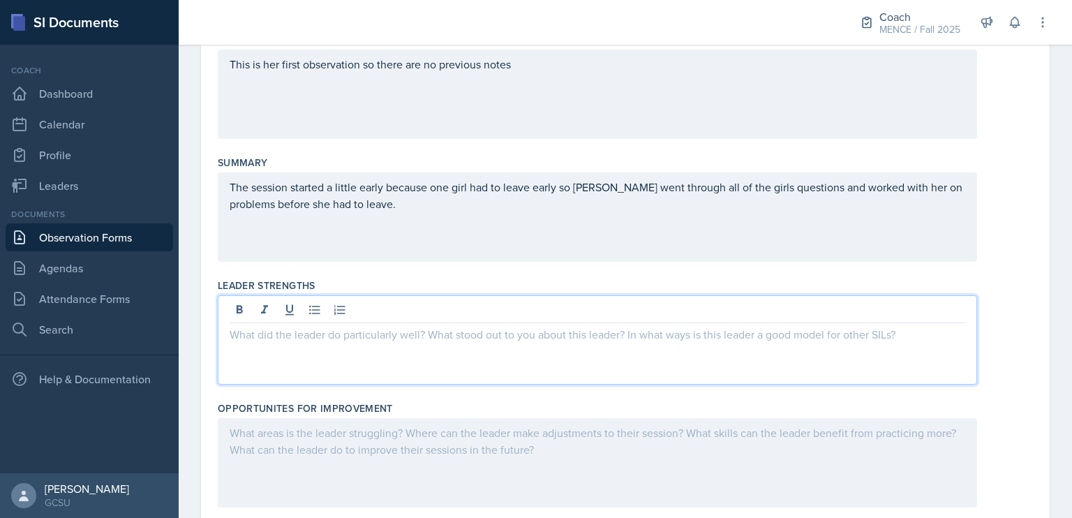
click at [737, 185] on div "The session started a little early because one girl had to leave early so [PERS…" at bounding box center [598, 216] width 760 height 89
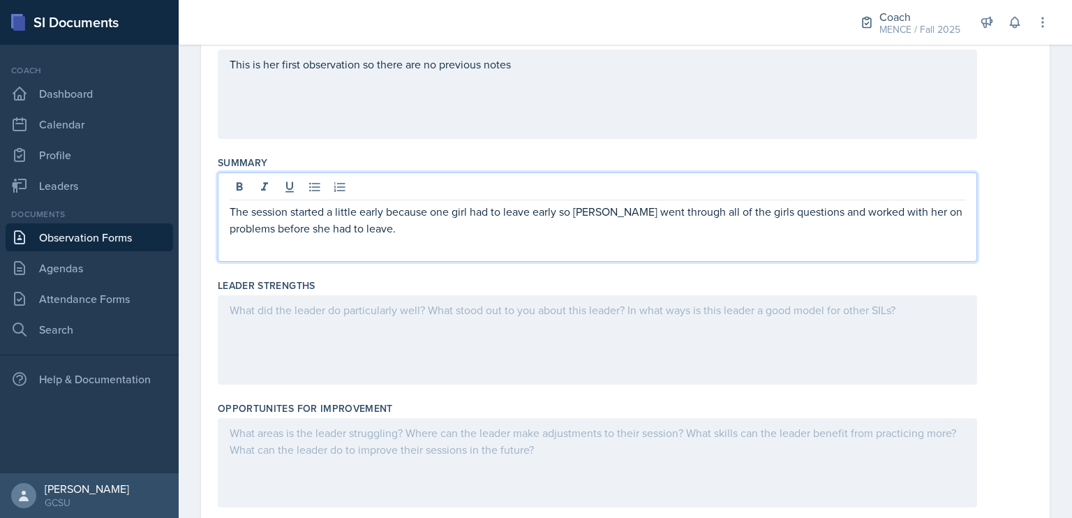
click at [743, 198] on div at bounding box center [598, 188] width 736 height 23
click at [754, 199] on div at bounding box center [598, 188] width 736 height 23
click at [753, 283] on div "Leader Strengths" at bounding box center [626, 286] width 816 height 14
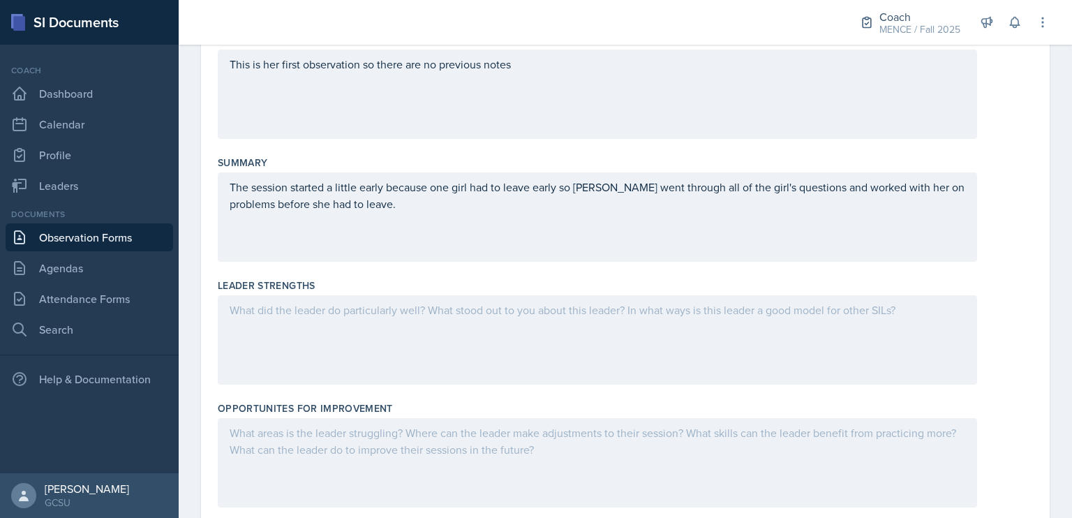
click at [759, 327] on div at bounding box center [598, 339] width 760 height 89
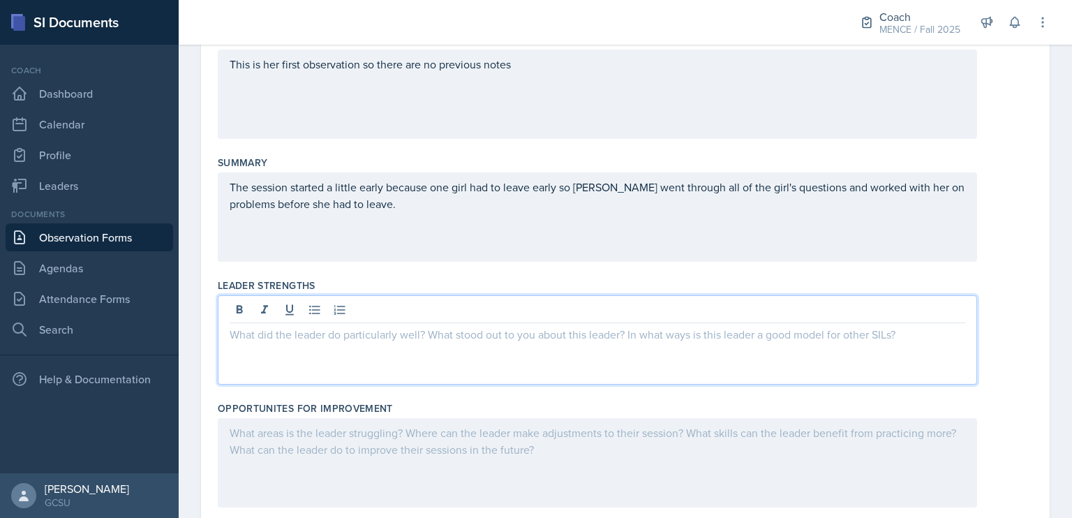
scroll to position [258, 0]
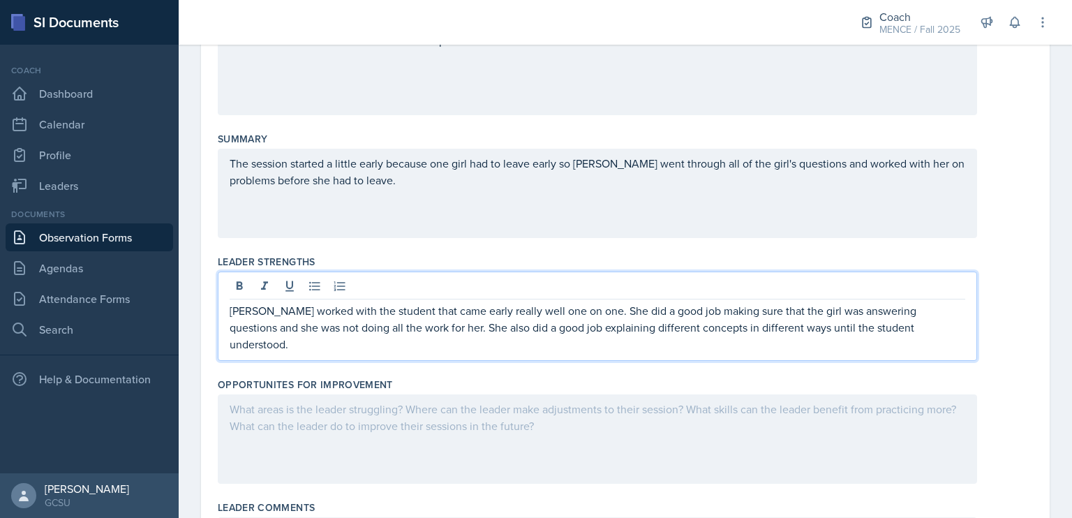
click at [746, 161] on div "The session started a little early because one girl had to leave early so [PERS…" at bounding box center [598, 193] width 760 height 89
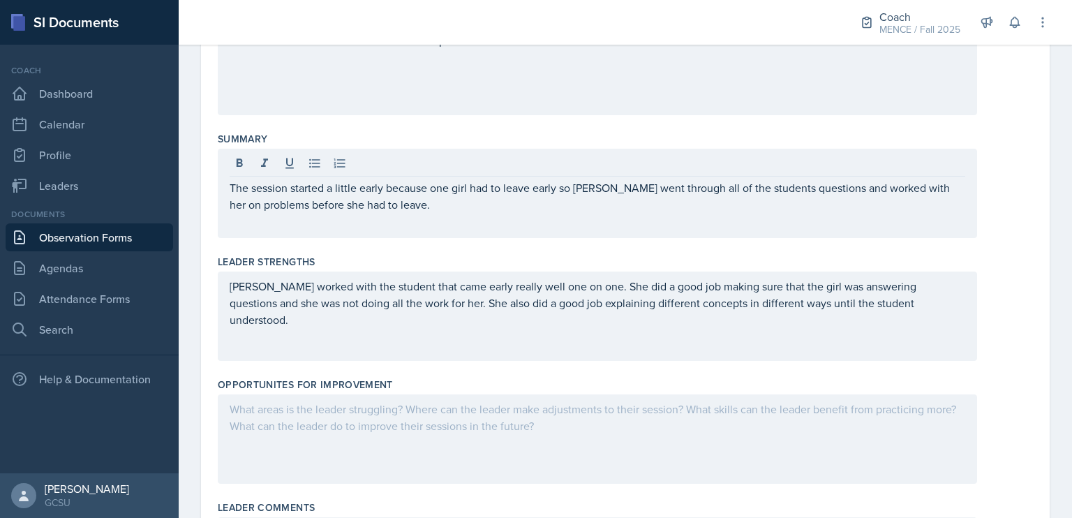
click at [937, 336] on div "[PERSON_NAME] worked with the student that came early really well one on one. S…" at bounding box center [598, 316] width 760 height 89
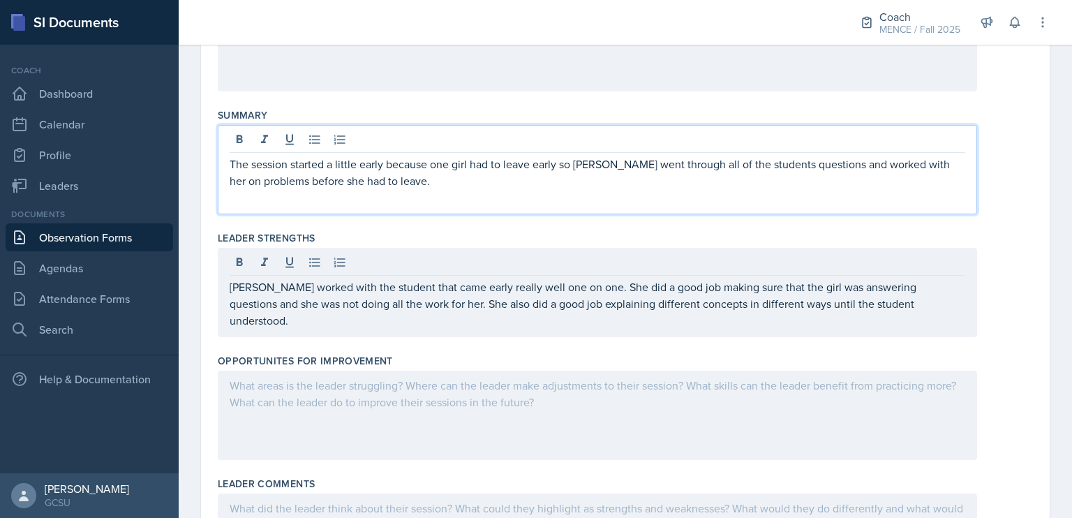
click at [737, 145] on div "The session started a little early because one girl had to leave early so [PERS…" at bounding box center [598, 169] width 760 height 89
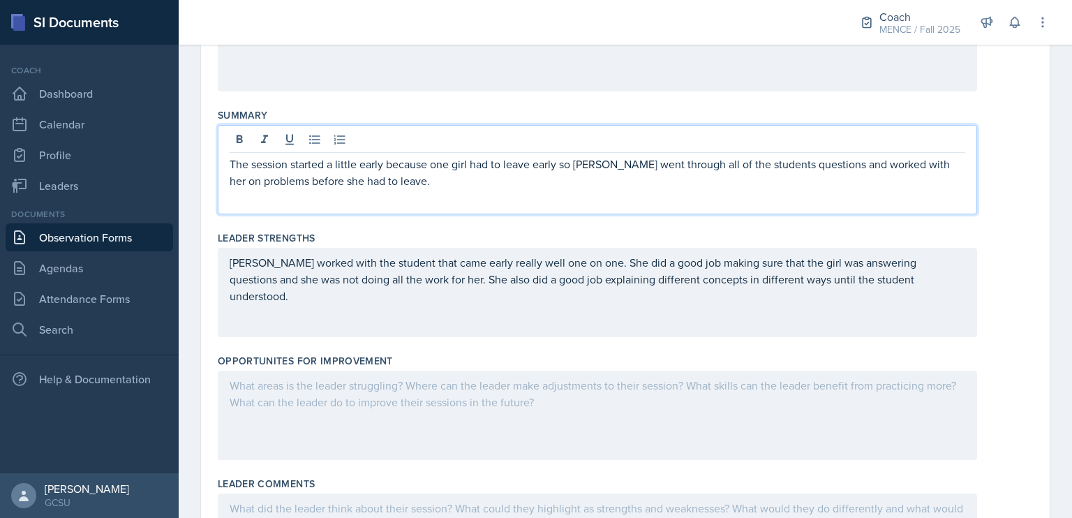
click at [743, 150] on div at bounding box center [598, 141] width 736 height 23
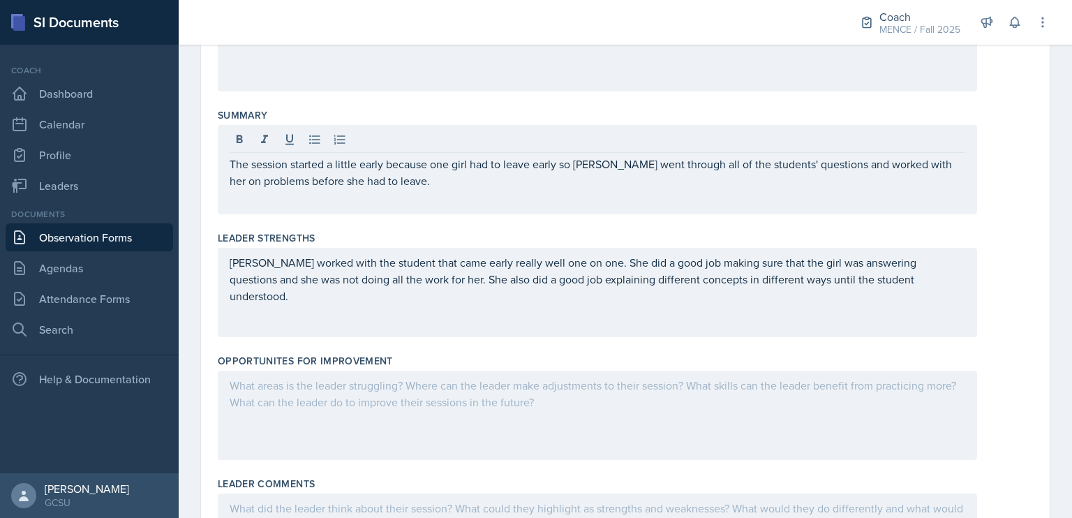
click at [908, 294] on div "[PERSON_NAME] worked with the student that came early really well one on one. S…" at bounding box center [598, 292] width 760 height 89
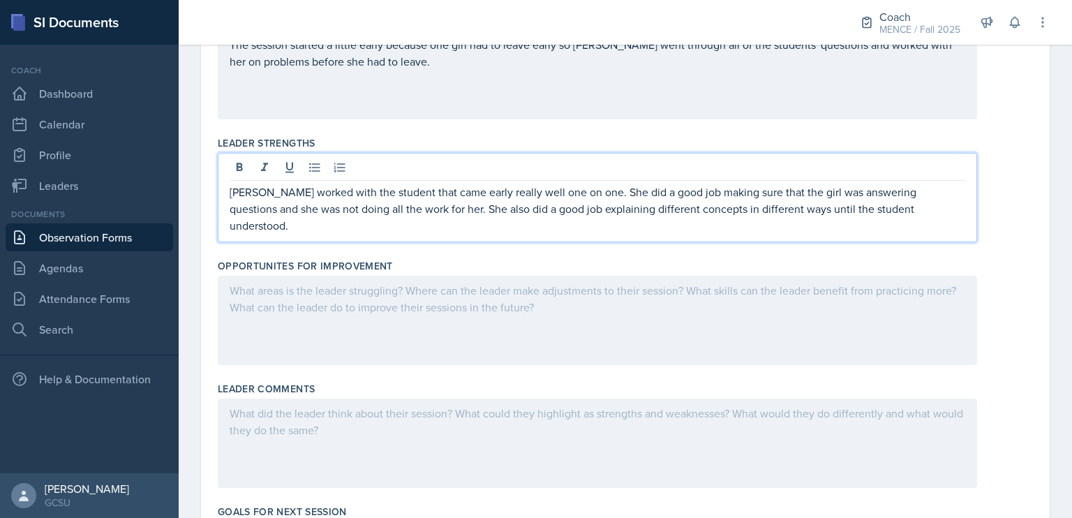
scroll to position [377, 0]
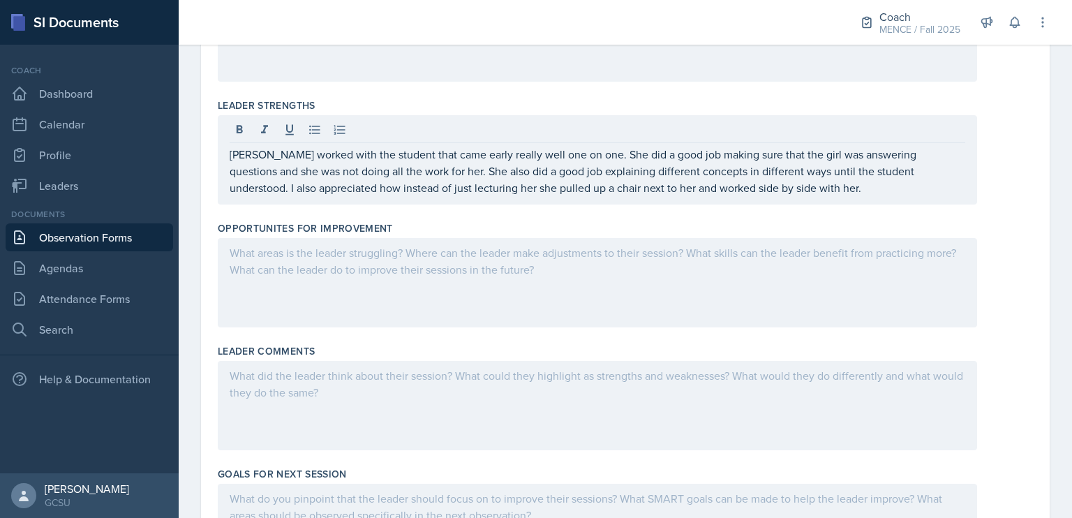
click at [758, 266] on div at bounding box center [598, 282] width 760 height 89
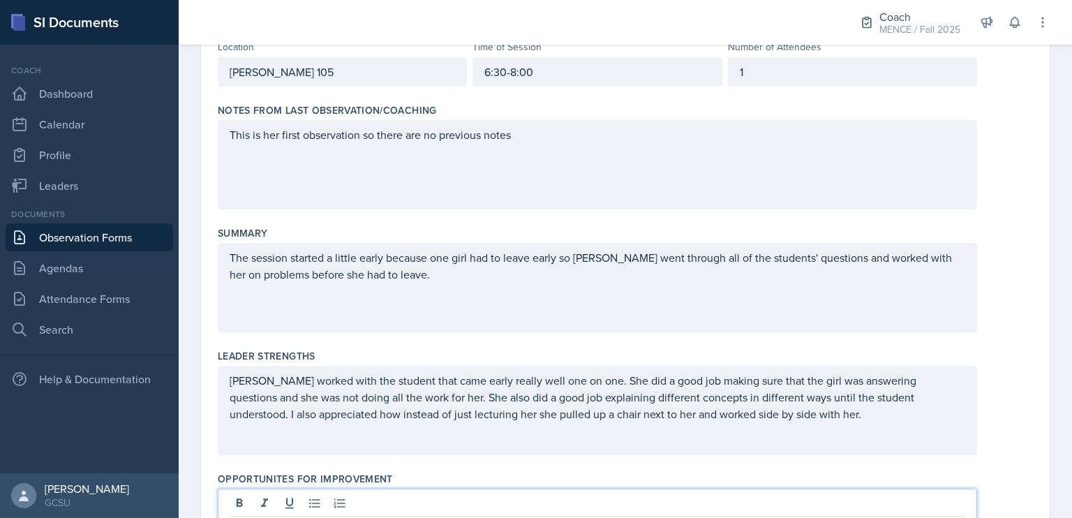
scroll to position [165, 0]
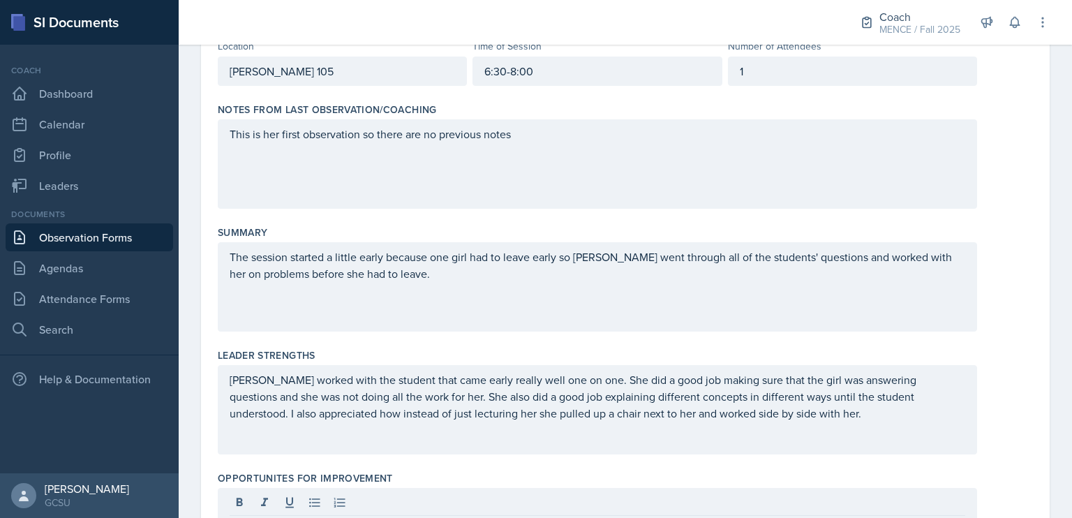
click at [510, 290] on div "The session started a little early because one girl had to leave early so [PERS…" at bounding box center [598, 286] width 760 height 89
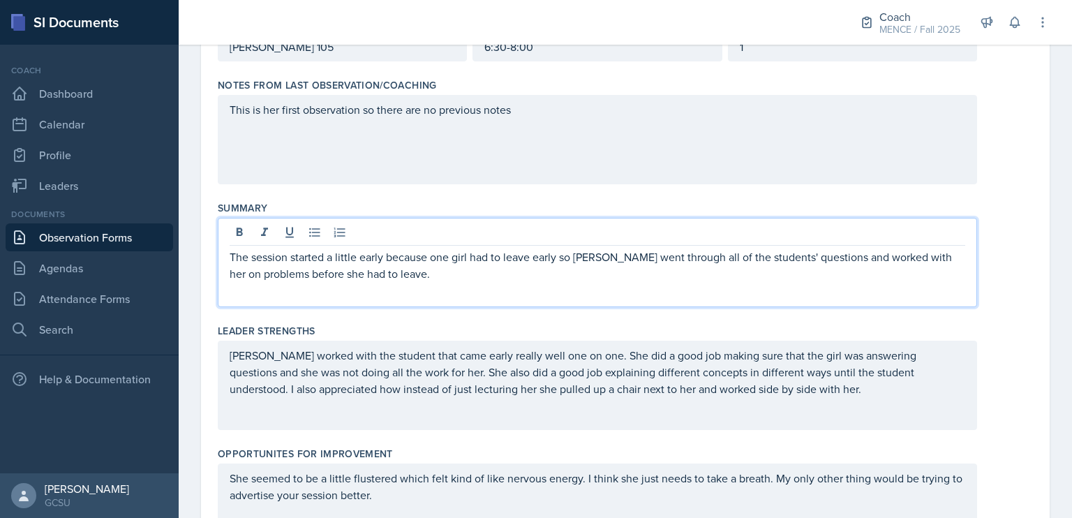
click at [580, 280] on p "The session started a little early because one girl had to leave early so [PERS…" at bounding box center [598, 266] width 736 height 34
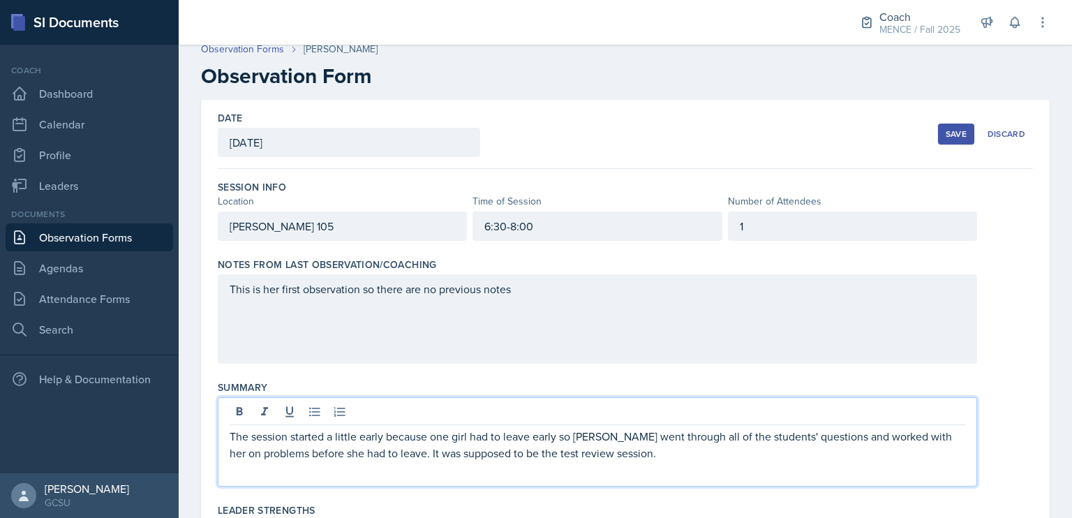
scroll to position [8, 0]
click at [952, 130] on div "Save" at bounding box center [956, 135] width 21 height 11
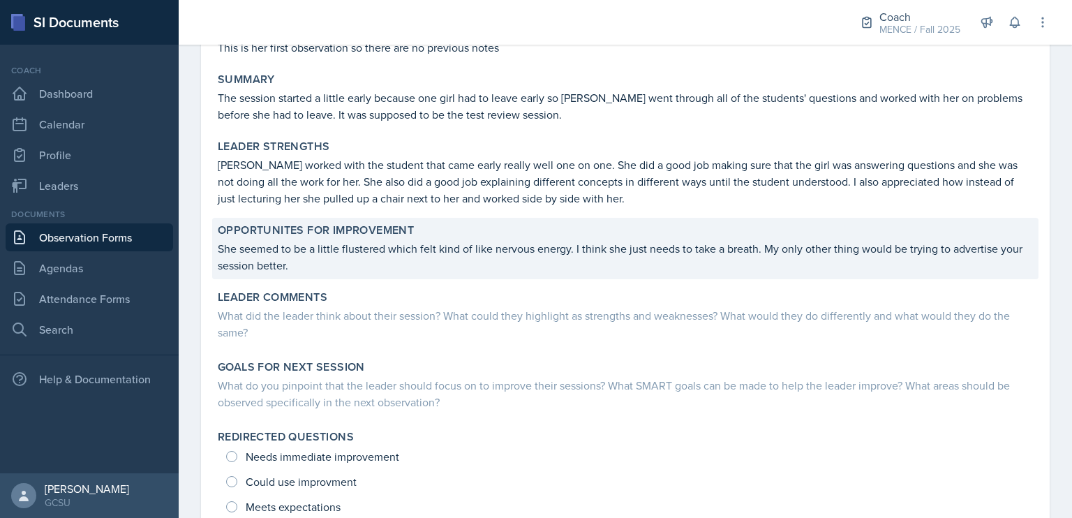
scroll to position [226, 0]
click at [599, 272] on div "Opportunites for Improvement She seemed to be a little flustered which felt kin…" at bounding box center [625, 247] width 827 height 61
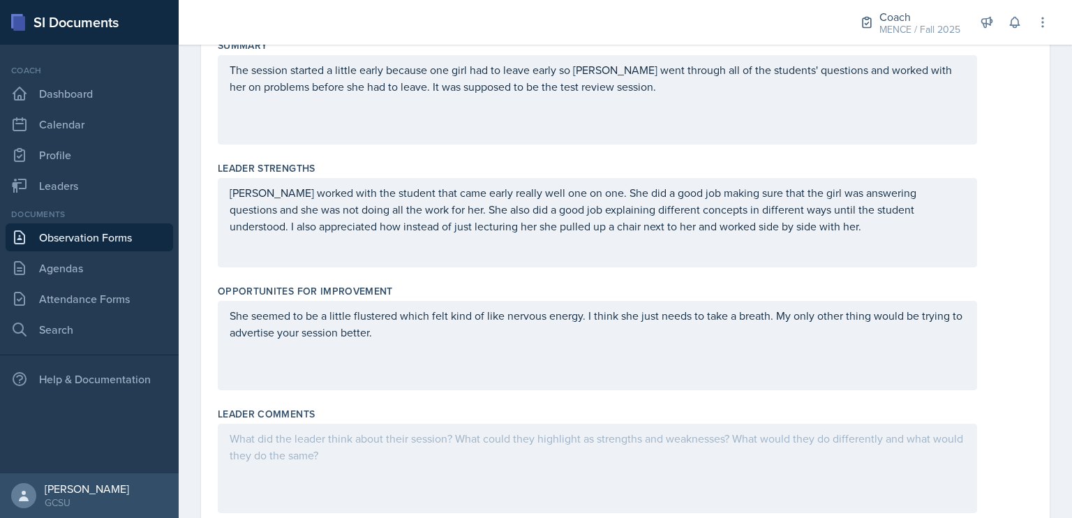
scroll to position [376, 0]
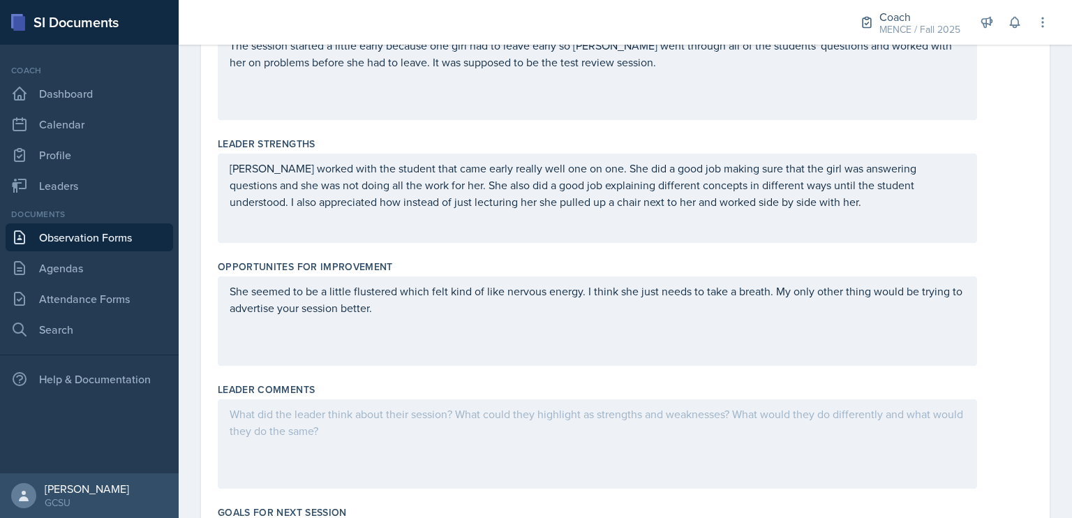
click at [311, 316] on p "She seemed to be a little flustered which felt kind of like nervous energy. I t…" at bounding box center [598, 300] width 736 height 34
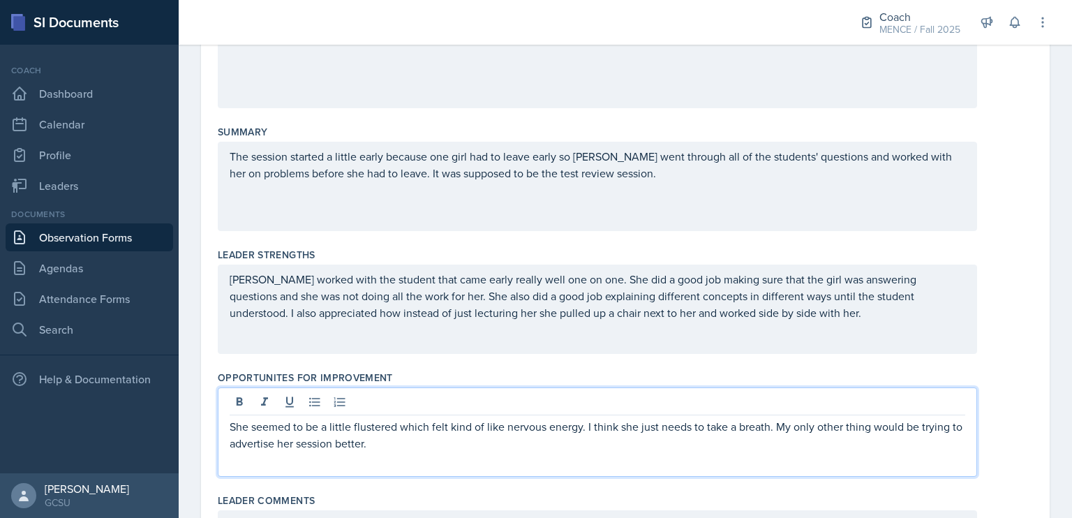
scroll to position [0, 0]
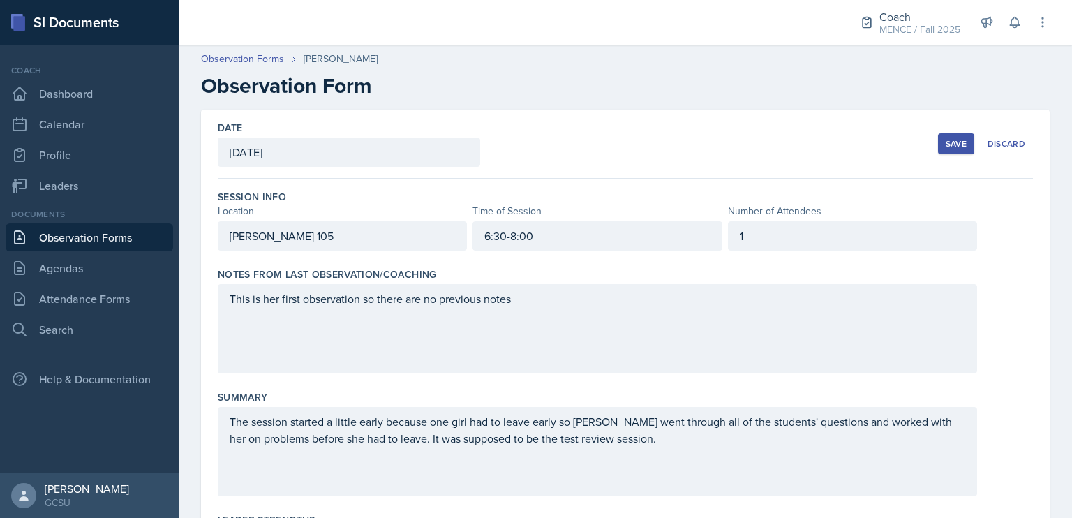
click at [959, 132] on div "Save Discard" at bounding box center [985, 144] width 95 height 32
click at [953, 138] on div "Save" at bounding box center [956, 143] width 21 height 11
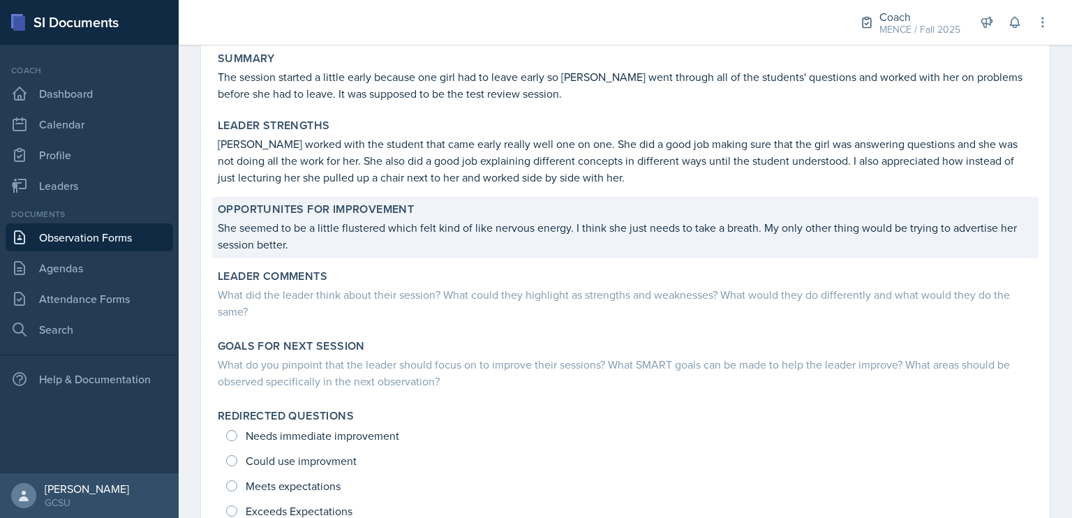
scroll to position [313, 0]
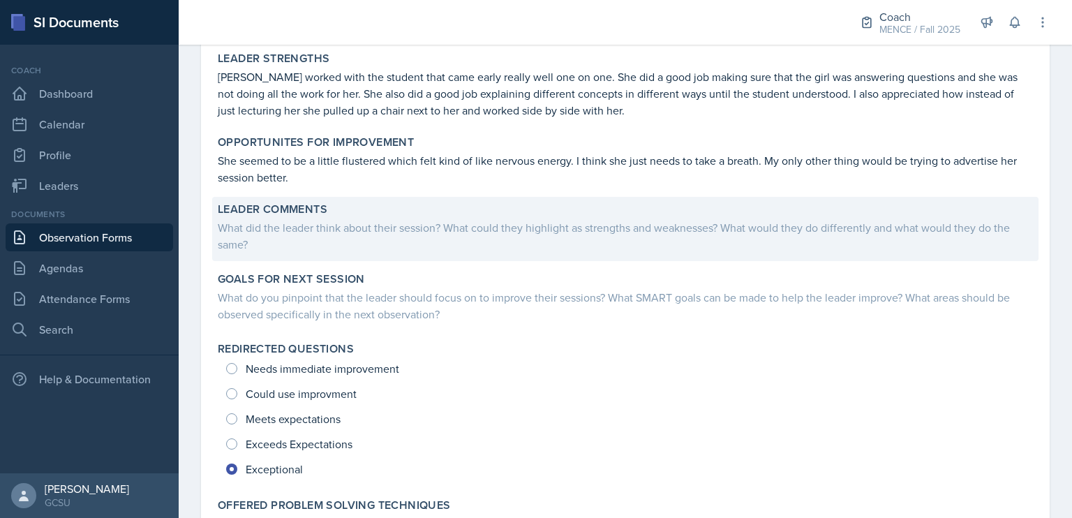
click at [639, 246] on div "What did the leader think about their session? What could they highlight as str…" at bounding box center [626, 236] width 816 height 34
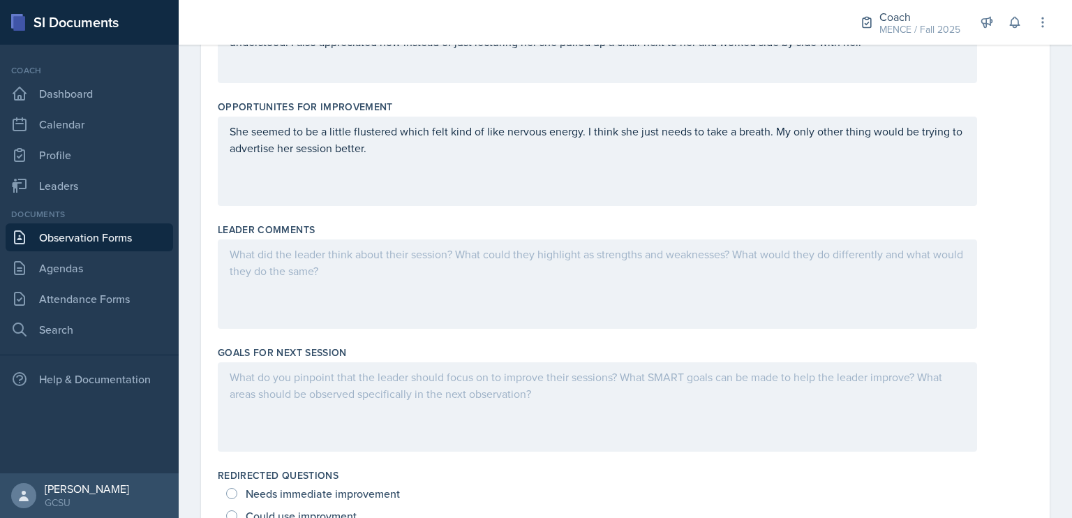
click at [591, 267] on div at bounding box center [598, 283] width 760 height 89
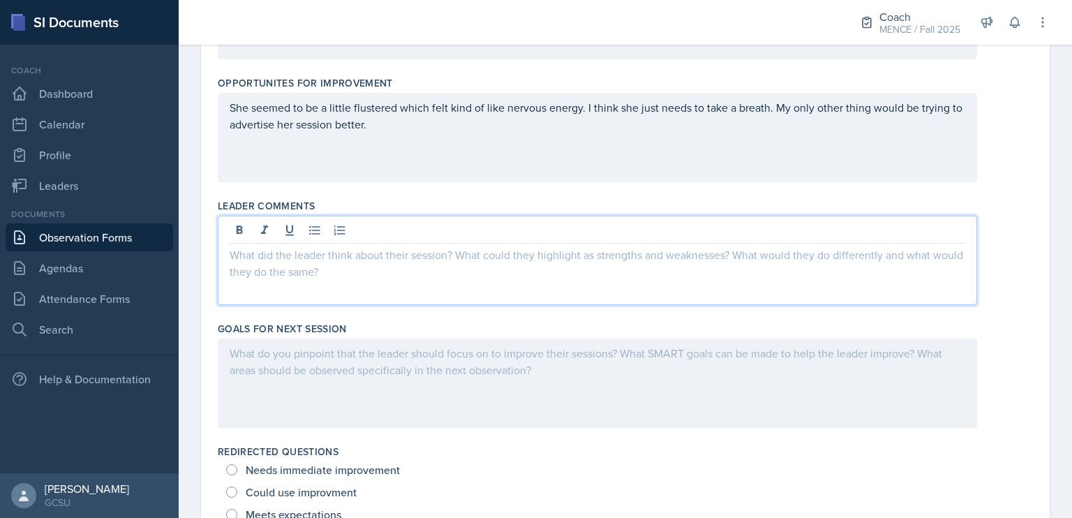
scroll to position [616, 0]
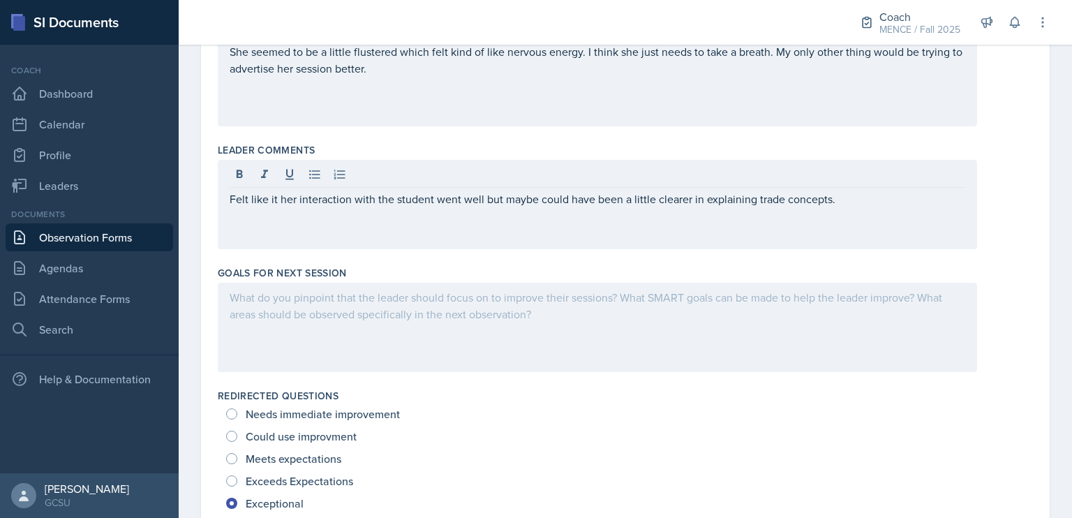
click at [838, 226] on div "Felt like it her interaction with the student went well but maybe could have be…" at bounding box center [598, 204] width 760 height 89
click at [857, 220] on div "Felt like it her interaction with the student went well but maybe could have be…" at bounding box center [598, 204] width 760 height 89
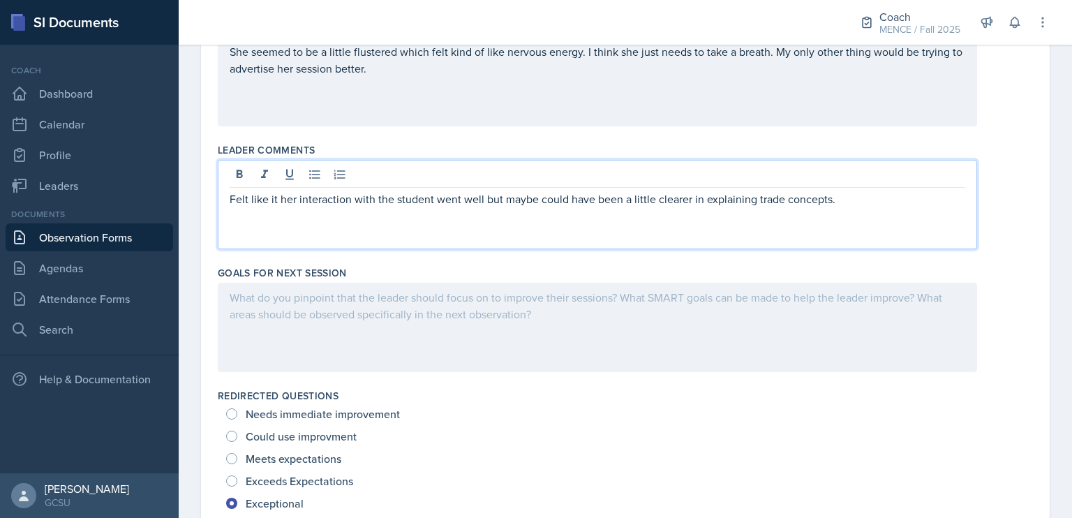
scroll to position [648, 0]
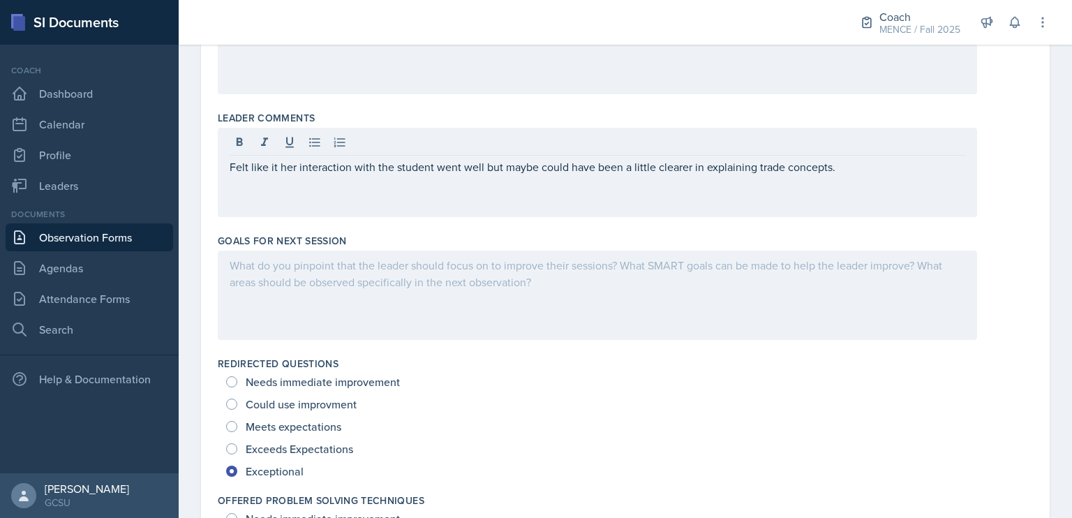
click at [766, 293] on div at bounding box center [598, 295] width 760 height 89
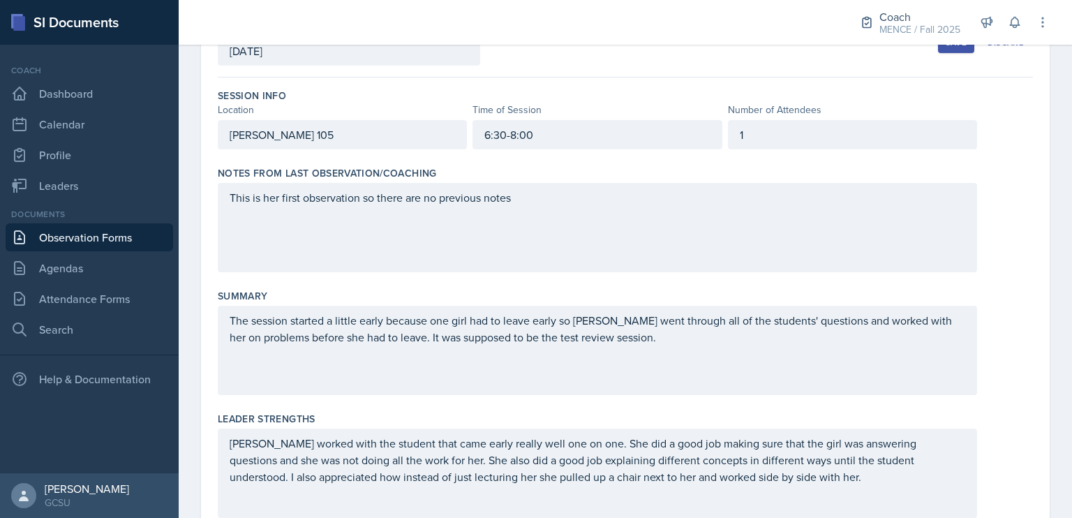
scroll to position [0, 0]
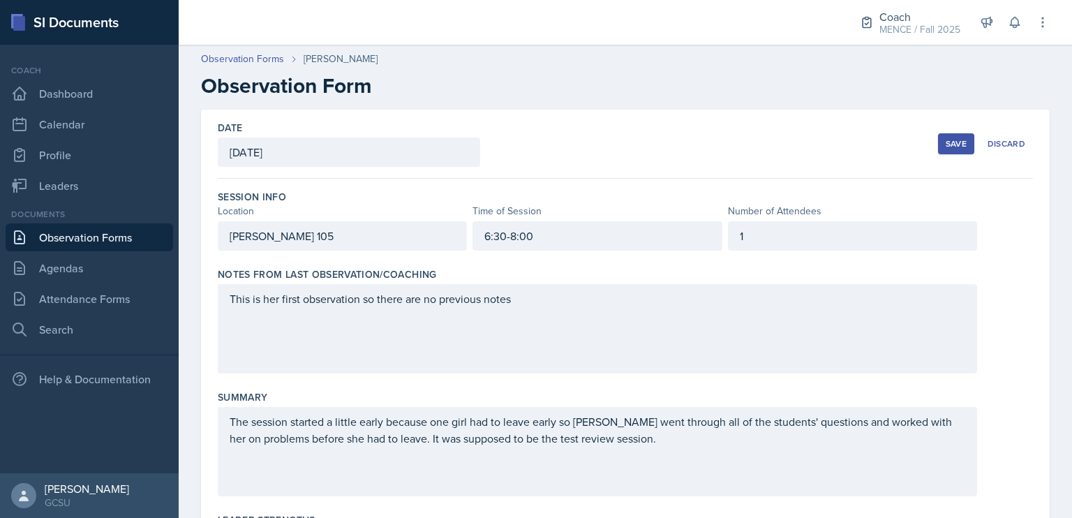
click at [946, 139] on div "Save" at bounding box center [956, 143] width 21 height 11
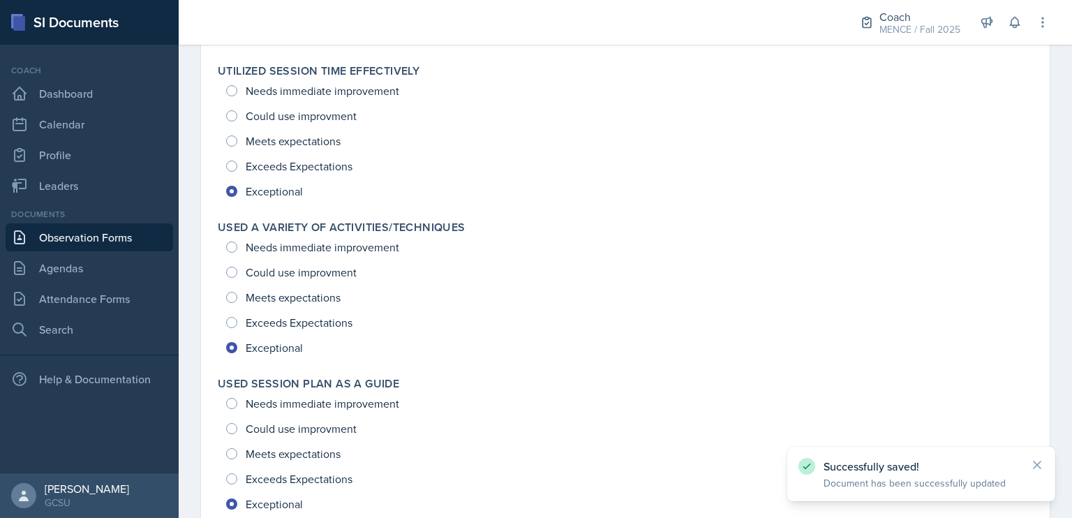
scroll to position [1897, 0]
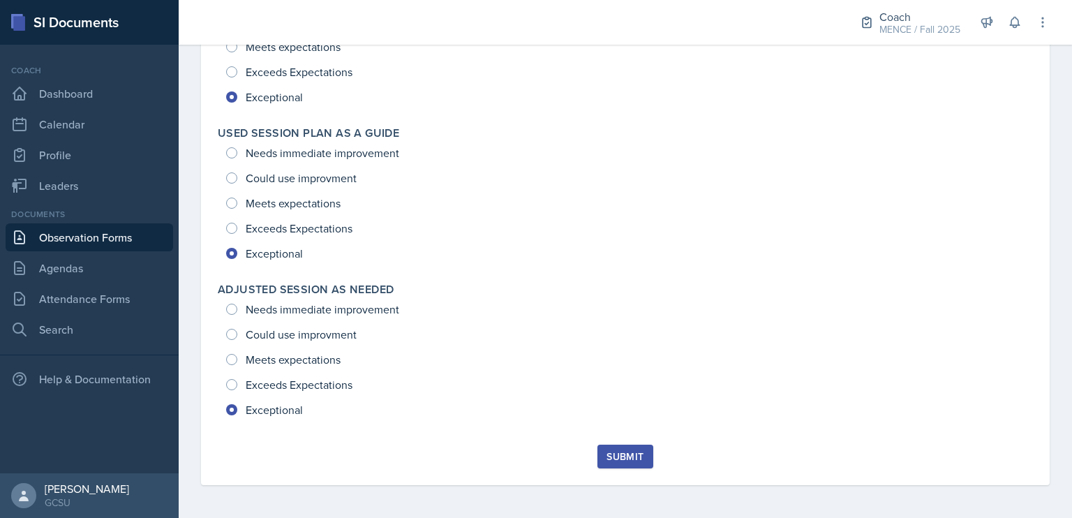
click at [633, 451] on div "Submit" at bounding box center [625, 456] width 37 height 11
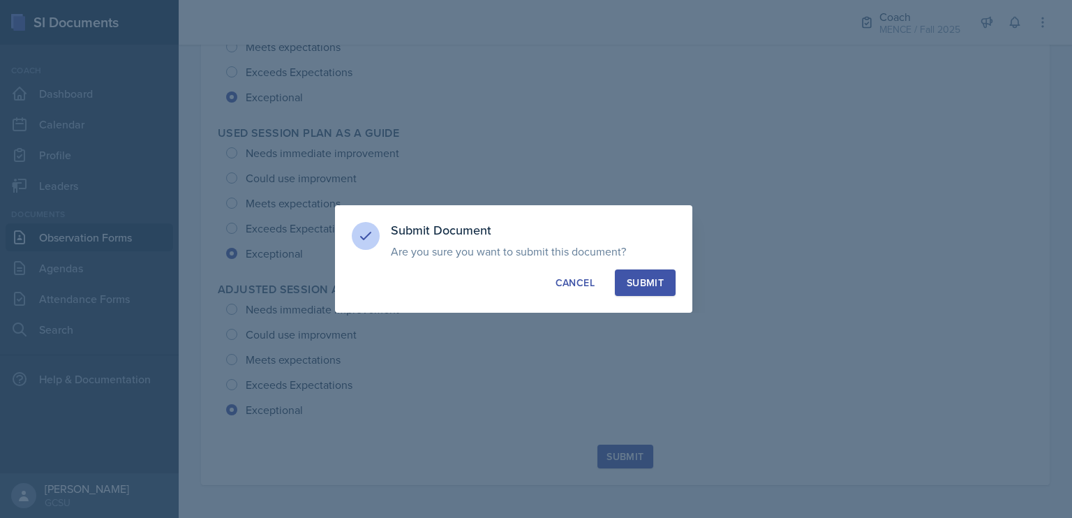
click at [653, 276] on div "Submit" at bounding box center [645, 283] width 37 height 14
radio input "true"
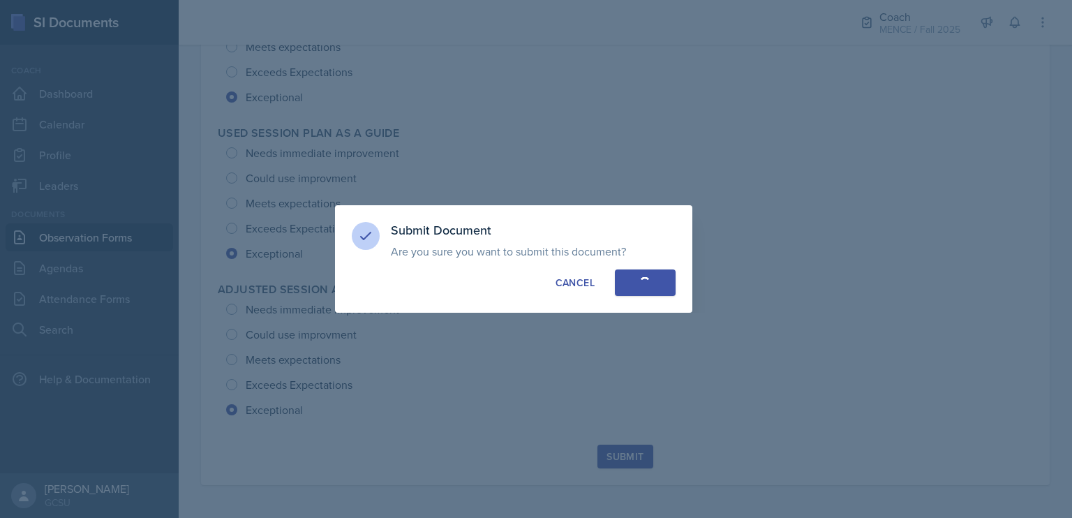
radio input "true"
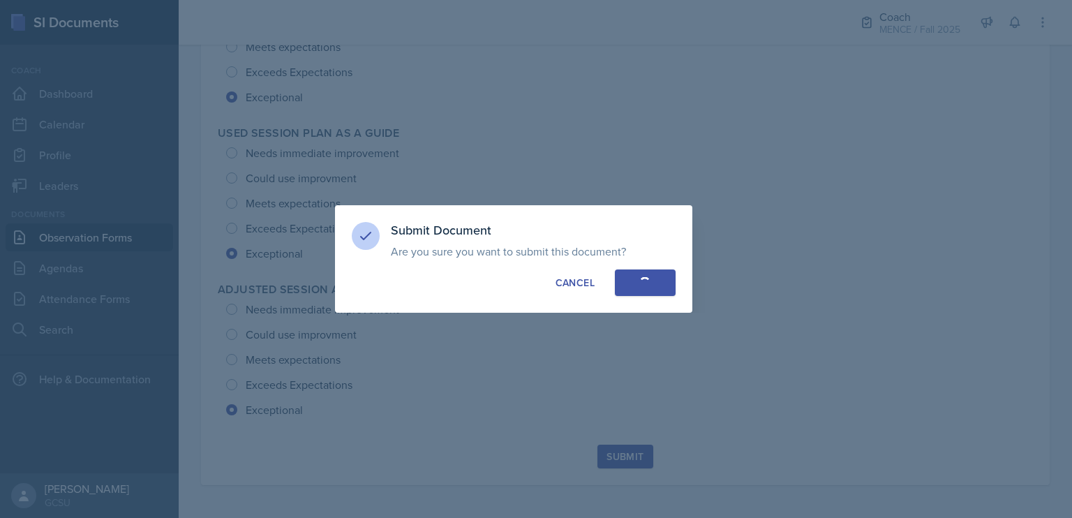
radio input "true"
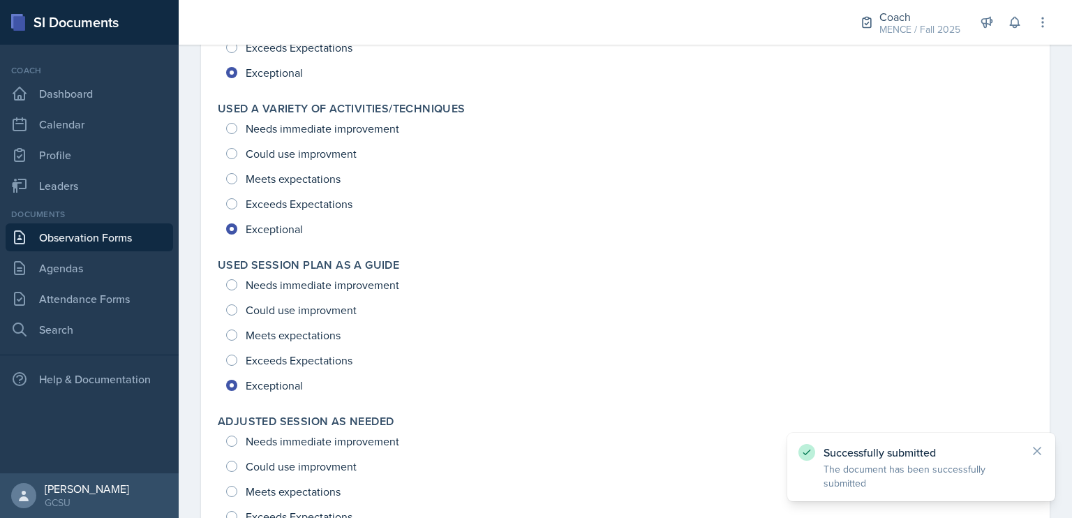
scroll to position [1765, 0]
click at [1033, 450] on icon at bounding box center [1038, 451] width 14 height 14
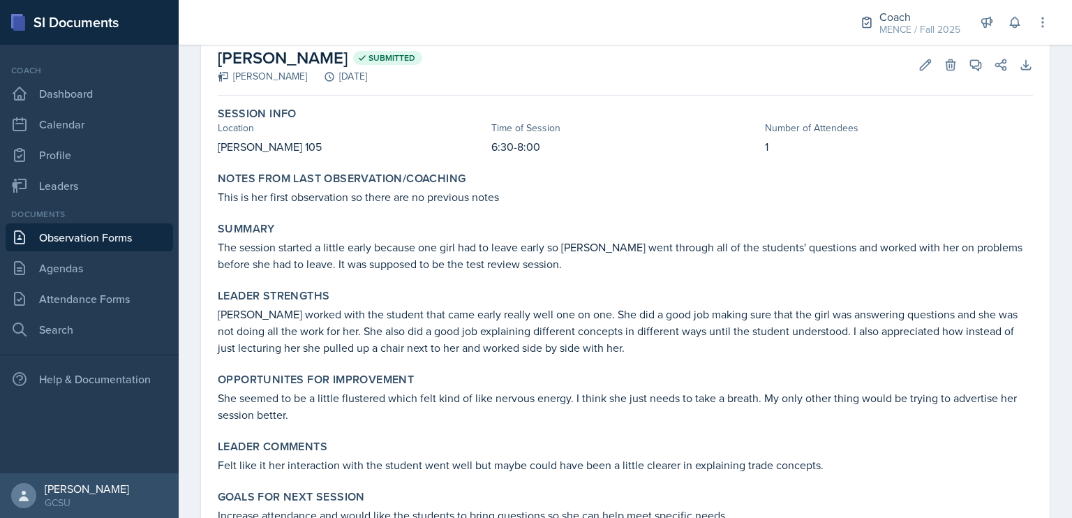
scroll to position [45, 0]
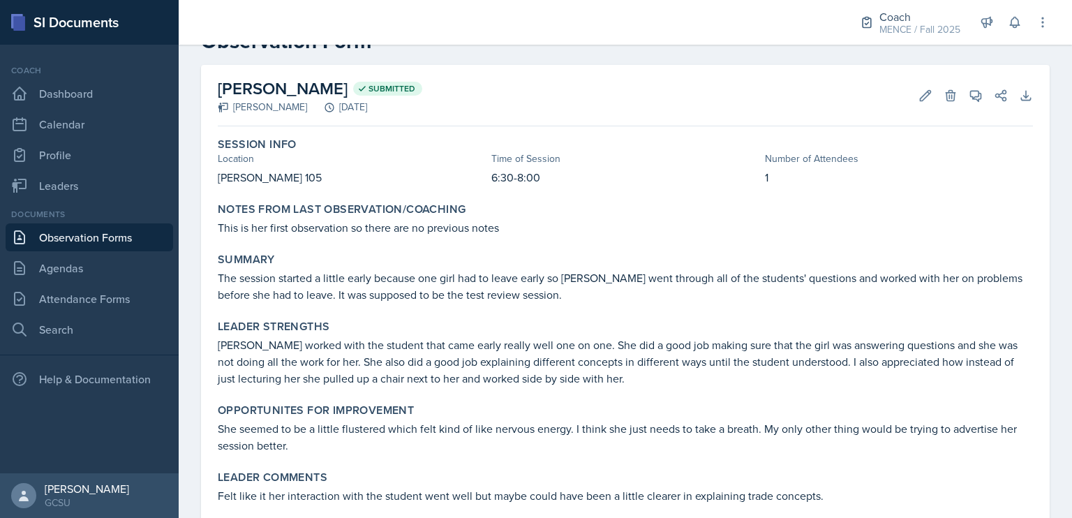
click at [103, 245] on link "Observation Forms" at bounding box center [90, 237] width 168 height 28
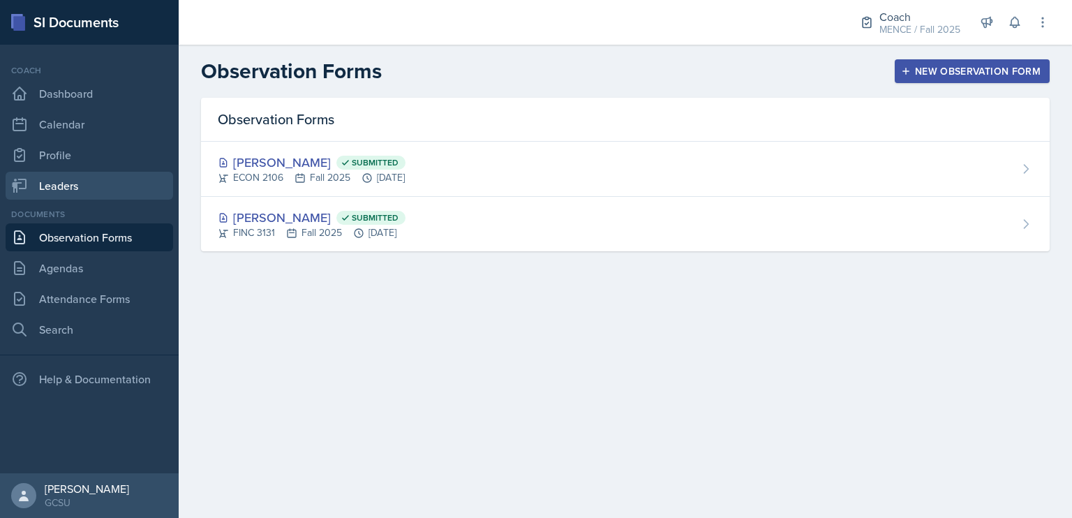
click at [109, 184] on link "Leaders" at bounding box center [90, 186] width 168 height 28
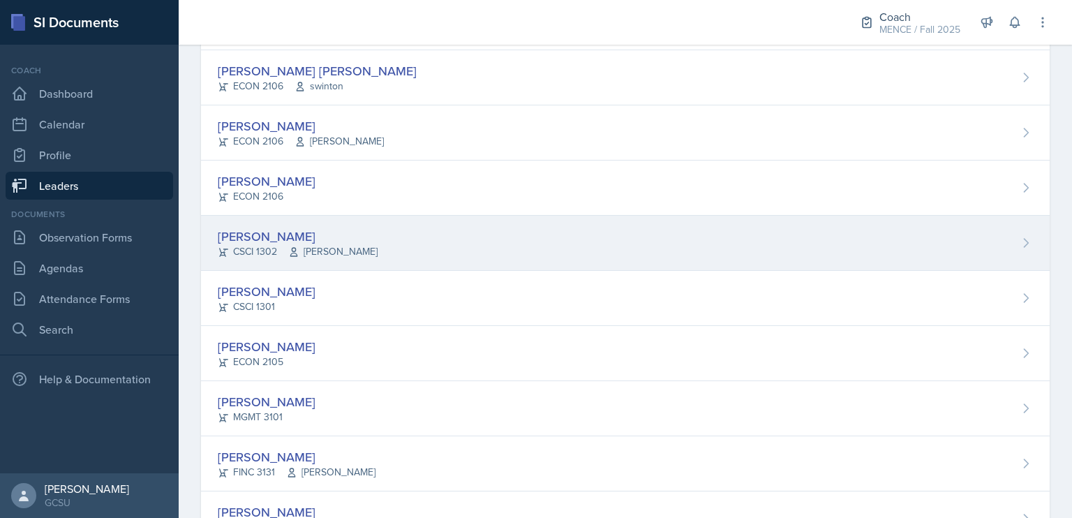
scroll to position [258, 0]
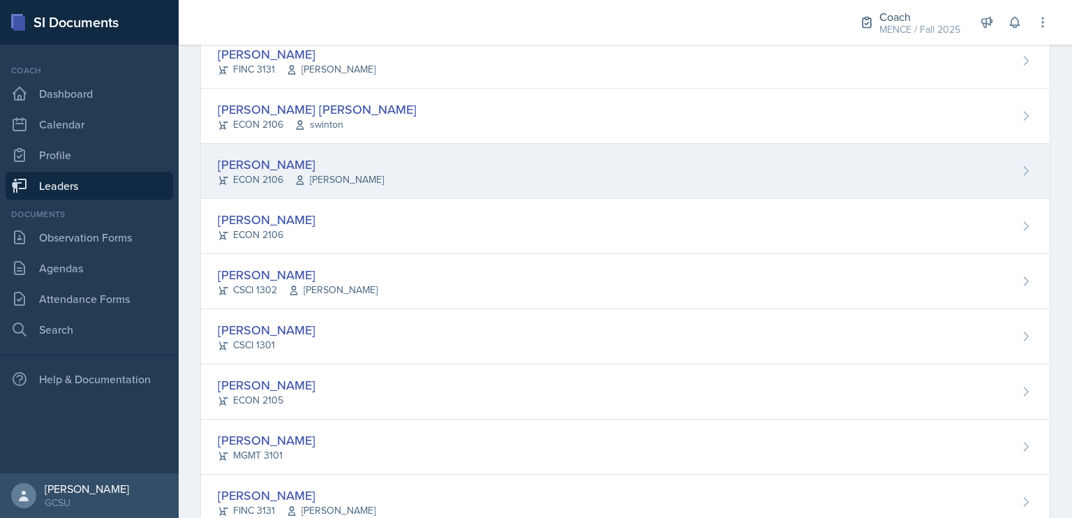
click at [334, 170] on div "[PERSON_NAME]" at bounding box center [301, 164] width 166 height 19
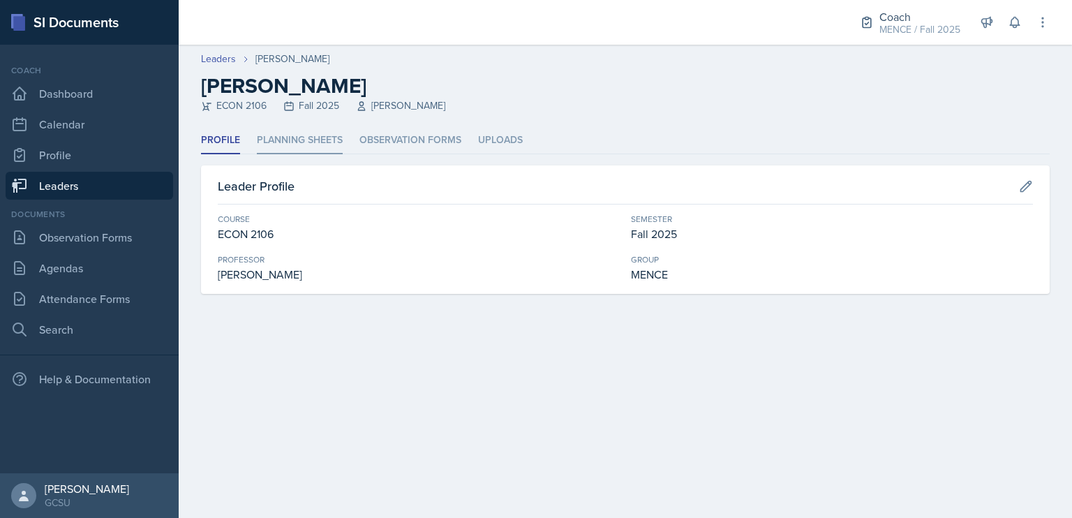
click at [282, 142] on li "Planning Sheets" at bounding box center [300, 140] width 86 height 27
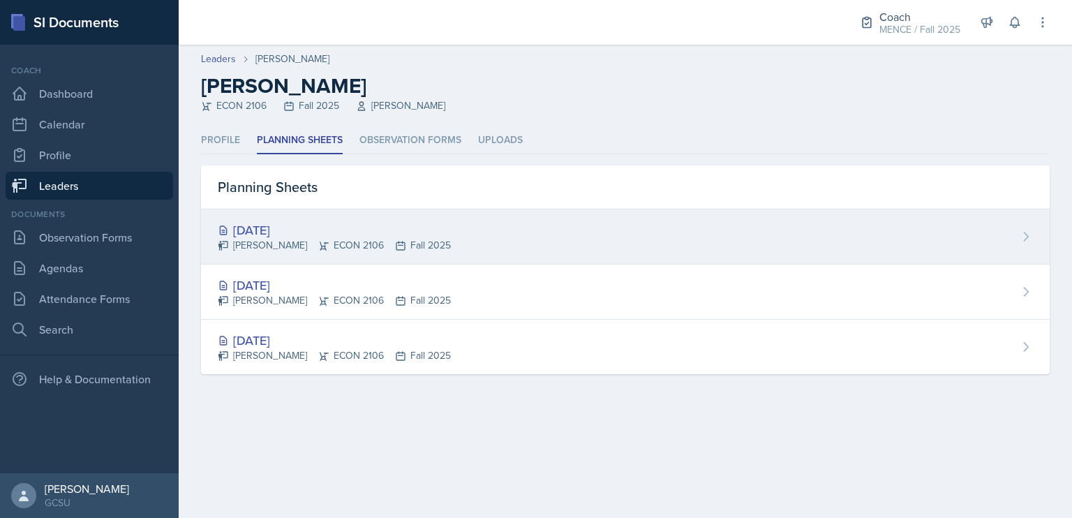
click at [329, 242] on div "[PERSON_NAME] ECON 2106 Fall 2025" at bounding box center [334, 245] width 233 height 15
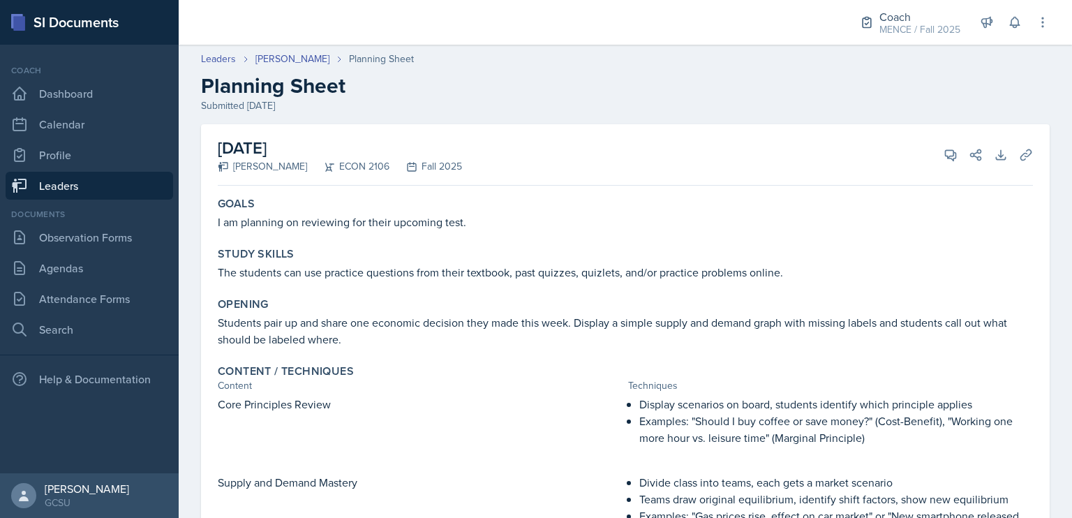
scroll to position [64, 0]
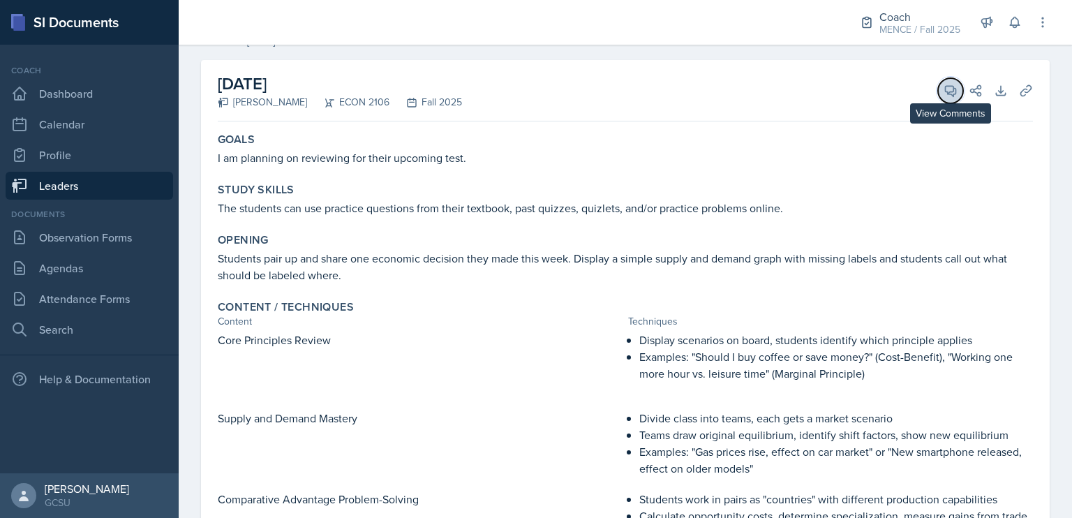
click at [938, 90] on button "View Comments" at bounding box center [950, 90] width 25 height 25
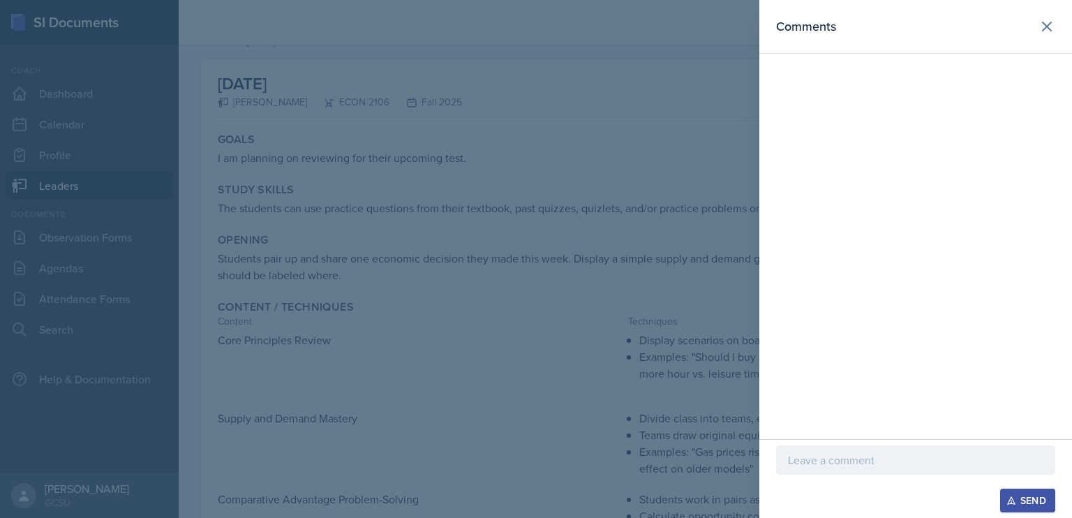
click at [854, 438] on div "Comments" at bounding box center [916, 219] width 313 height 439
click at [862, 475] on div at bounding box center [915, 482] width 279 height 14
click at [862, 456] on p at bounding box center [916, 460] width 256 height 17
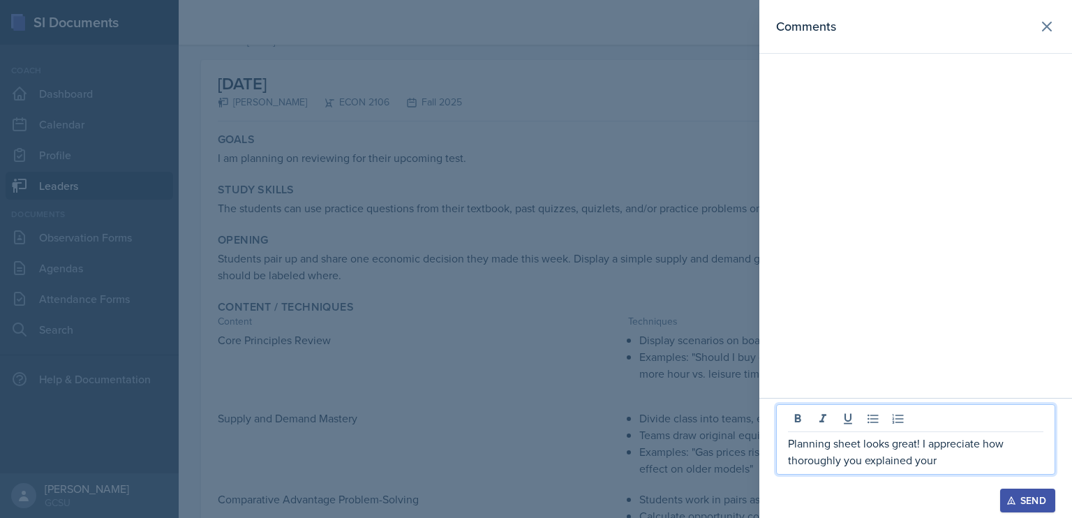
click at [952, 466] on p "Planning sheet looks great! I appreciate how thoroughly you explained your" at bounding box center [916, 452] width 256 height 34
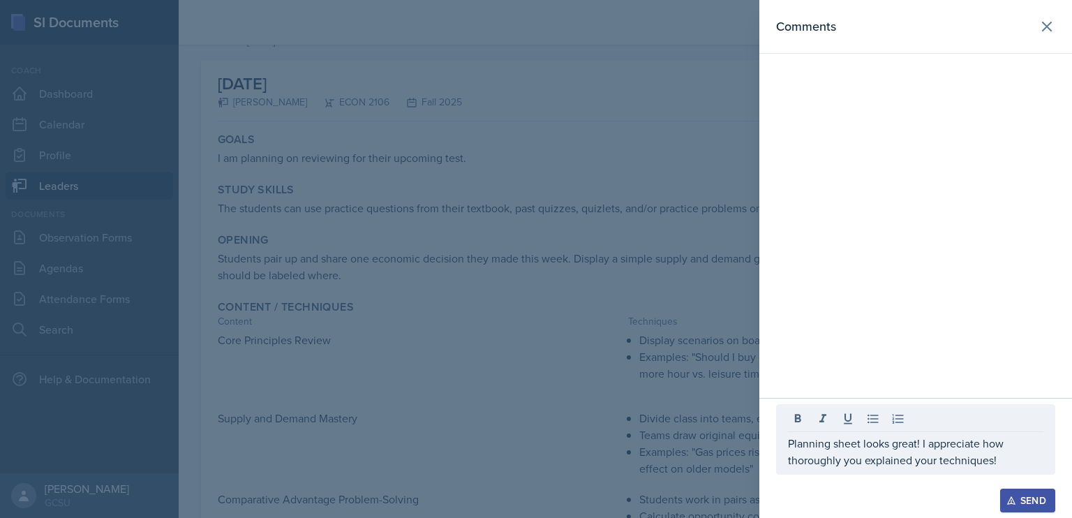
click at [1053, 509] on button "Send" at bounding box center [1028, 501] width 55 height 24
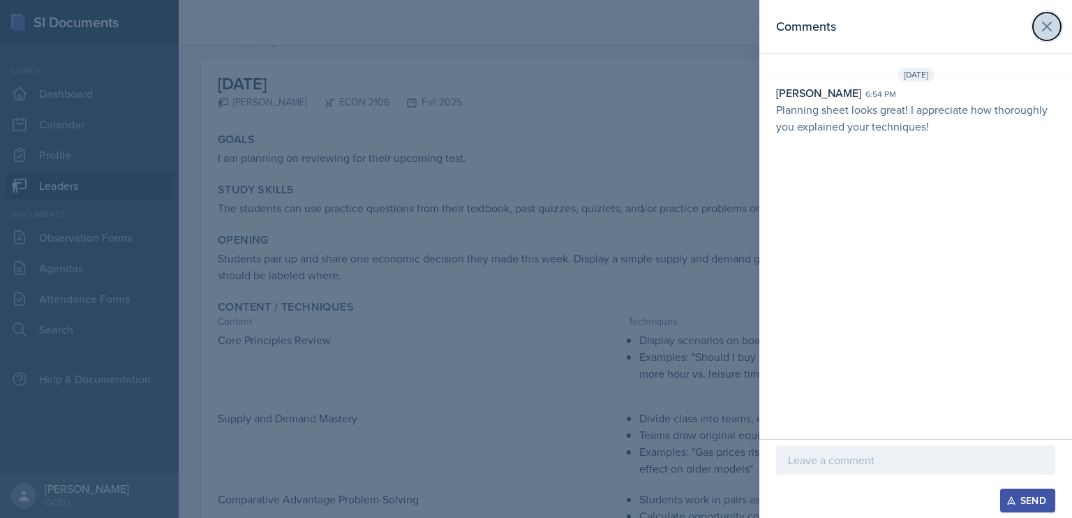
click at [1042, 27] on icon at bounding box center [1047, 26] width 17 height 17
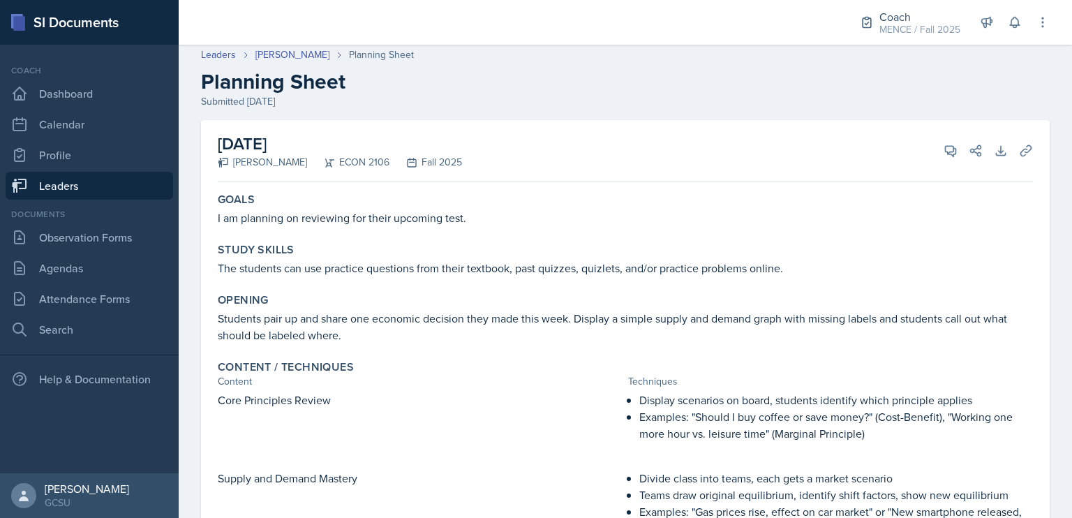
scroll to position [3, 0]
